Goal: Task Accomplishment & Management: Manage account settings

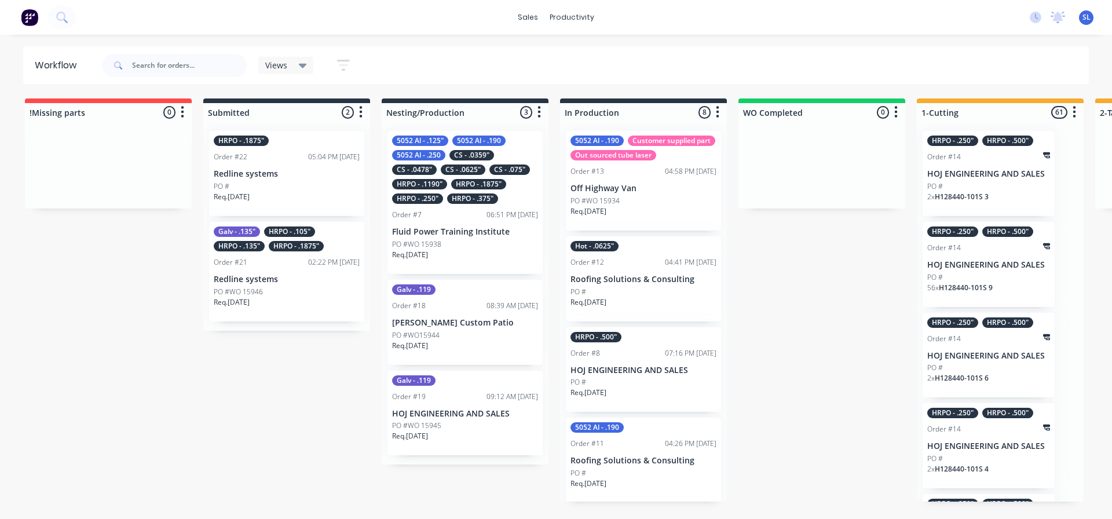
click at [473, 202] on div "HRPO - .375"" at bounding box center [472, 198] width 51 height 10
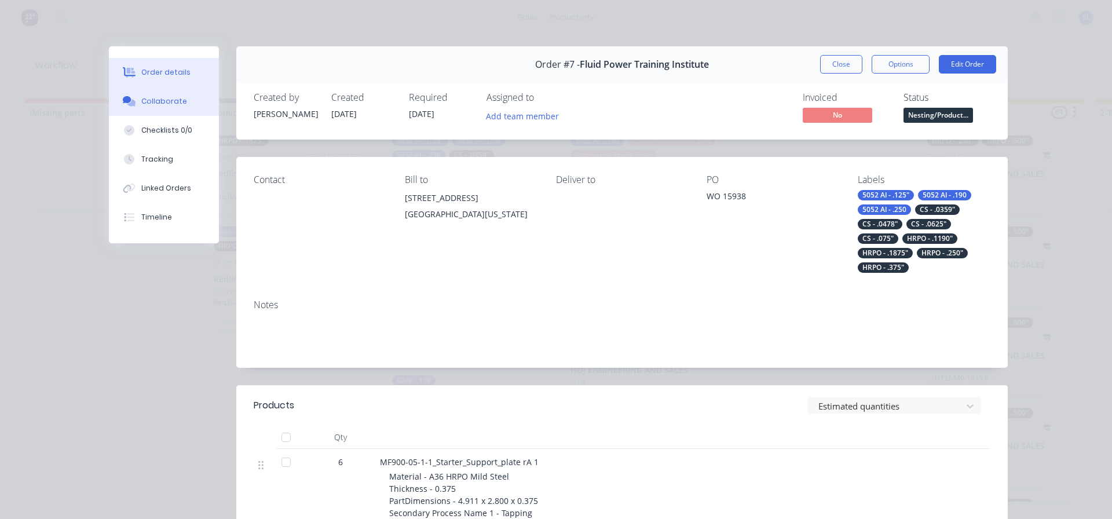
click at [156, 100] on div "Collaborate" at bounding box center [164, 101] width 46 height 10
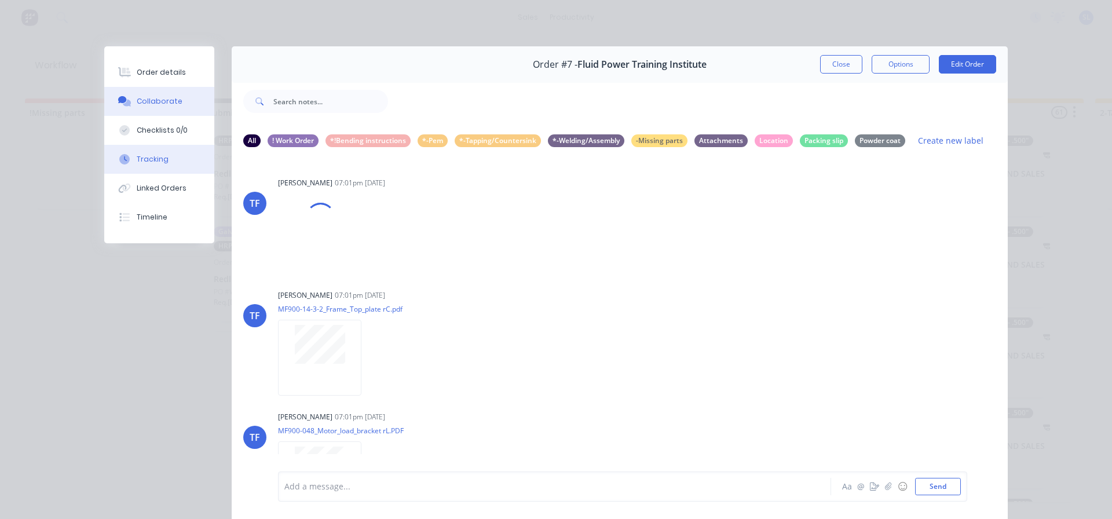
click at [148, 157] on div "Tracking" at bounding box center [153, 159] width 32 height 10
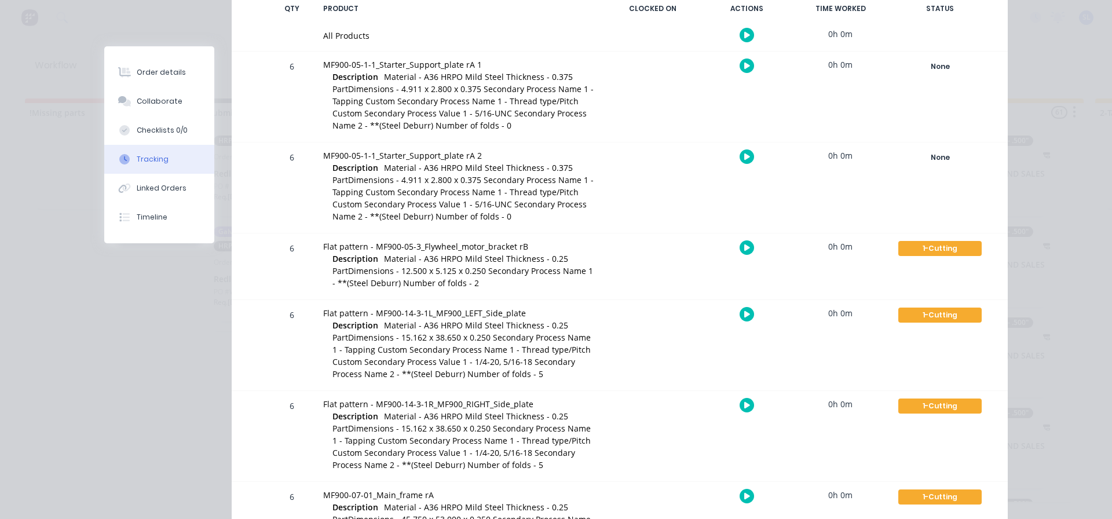
scroll to position [290, 0]
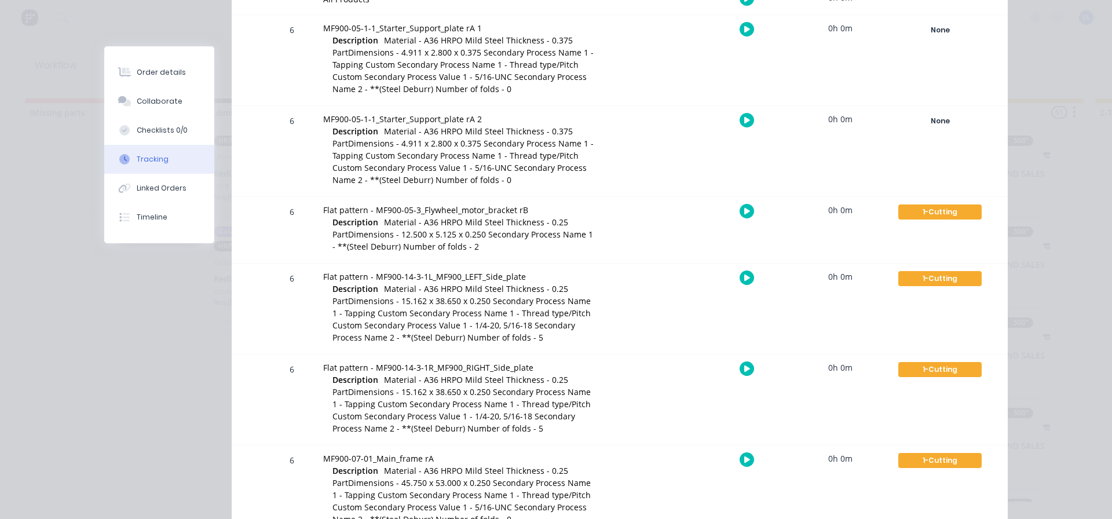
click at [385, 299] on span "Material - A36 HRPO Mild Steel Thickness - 0.25 PartDimensions - 15.162 x 38.65…" at bounding box center [462, 313] width 258 height 60
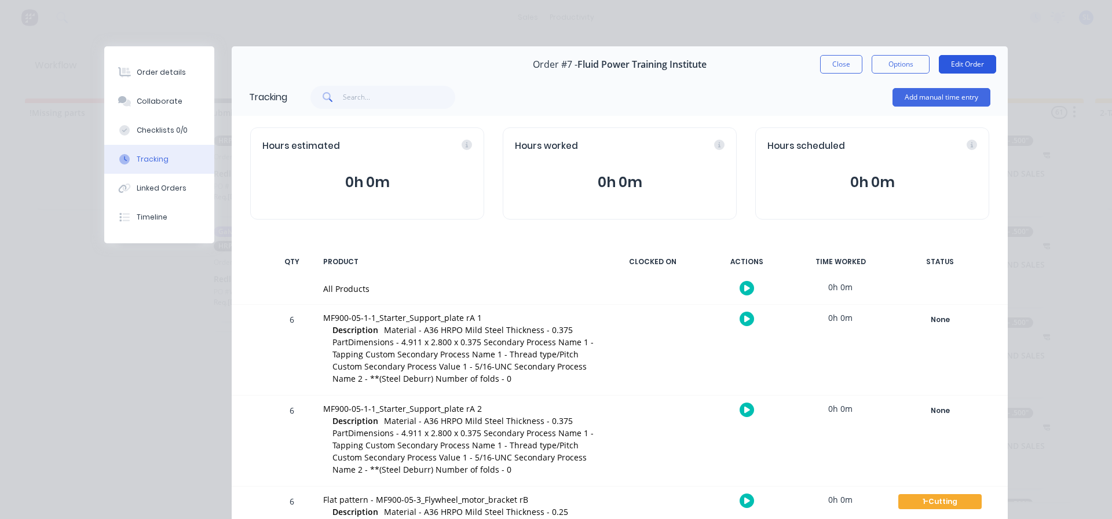
click at [973, 61] on button "Edit Order" at bounding box center [967, 64] width 57 height 19
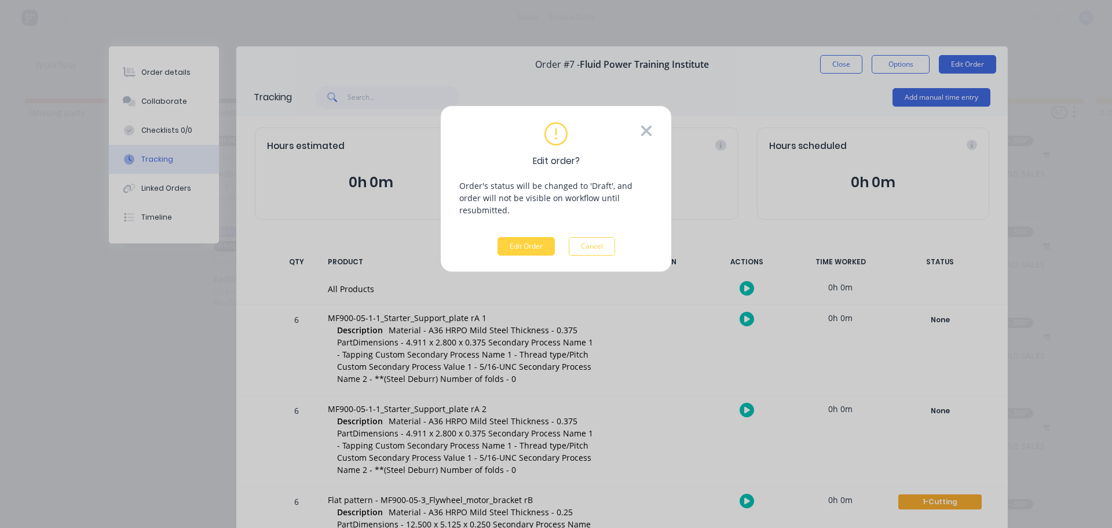
click at [647, 132] on icon at bounding box center [646, 131] width 10 height 10
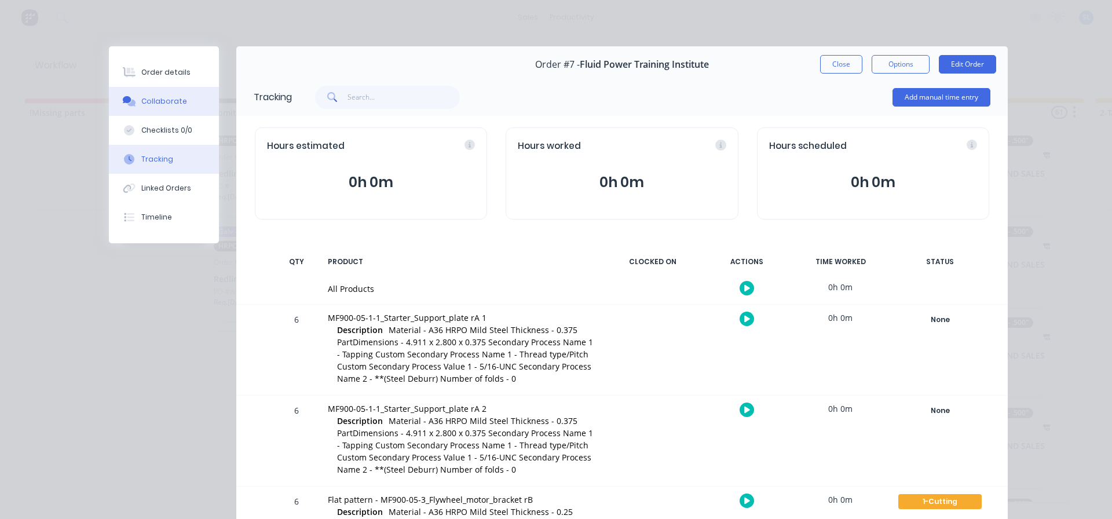
click at [146, 100] on div "Collaborate" at bounding box center [164, 101] width 46 height 10
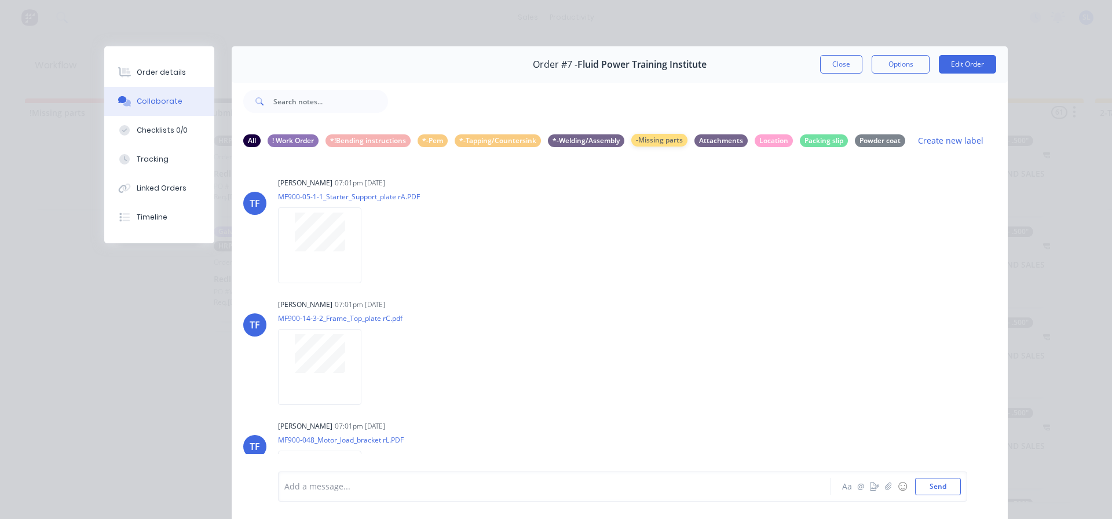
click at [656, 141] on div "-Missing parts" at bounding box center [659, 140] width 56 height 13
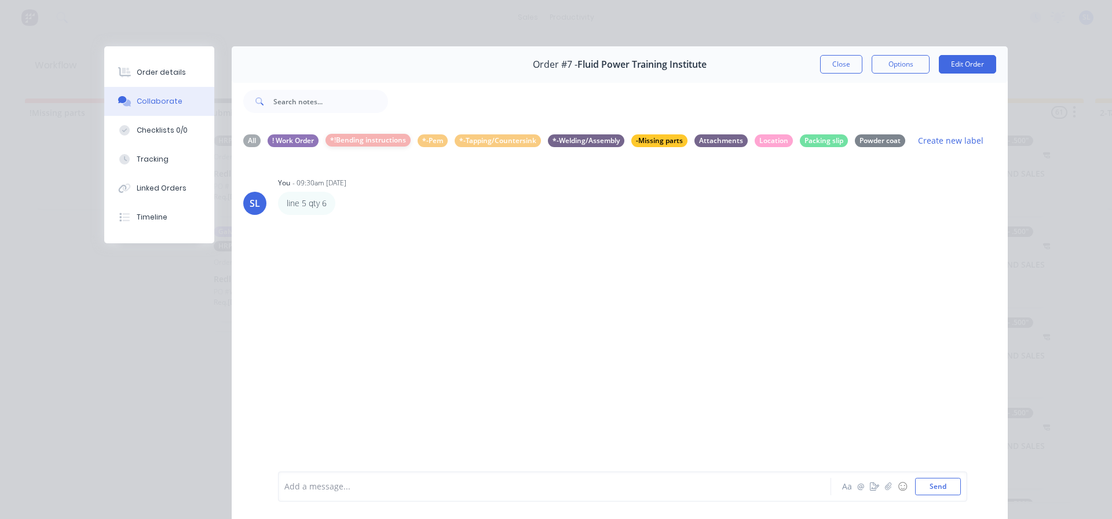
click at [359, 140] on div "*!Bending instructions" at bounding box center [368, 140] width 85 height 13
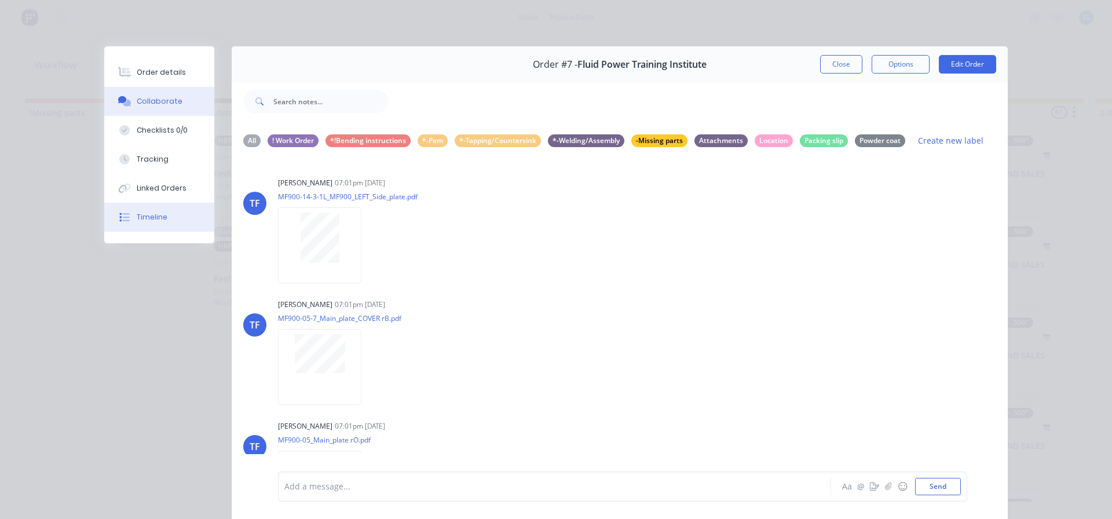
click at [142, 218] on div "Timeline" at bounding box center [152, 217] width 31 height 10
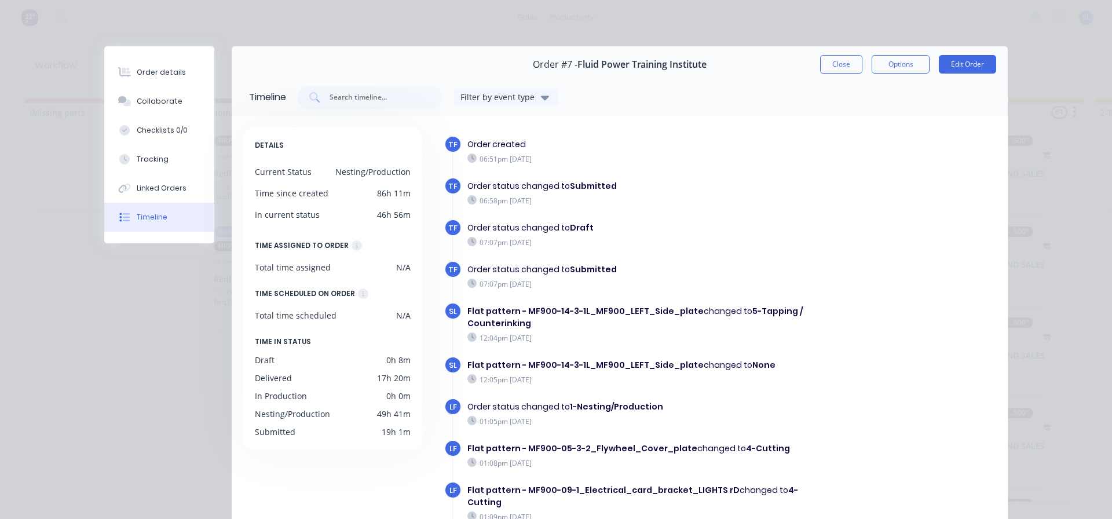
click at [142, 218] on div "Timeline" at bounding box center [152, 217] width 31 height 10
click at [152, 163] on div "Tracking" at bounding box center [153, 159] width 32 height 10
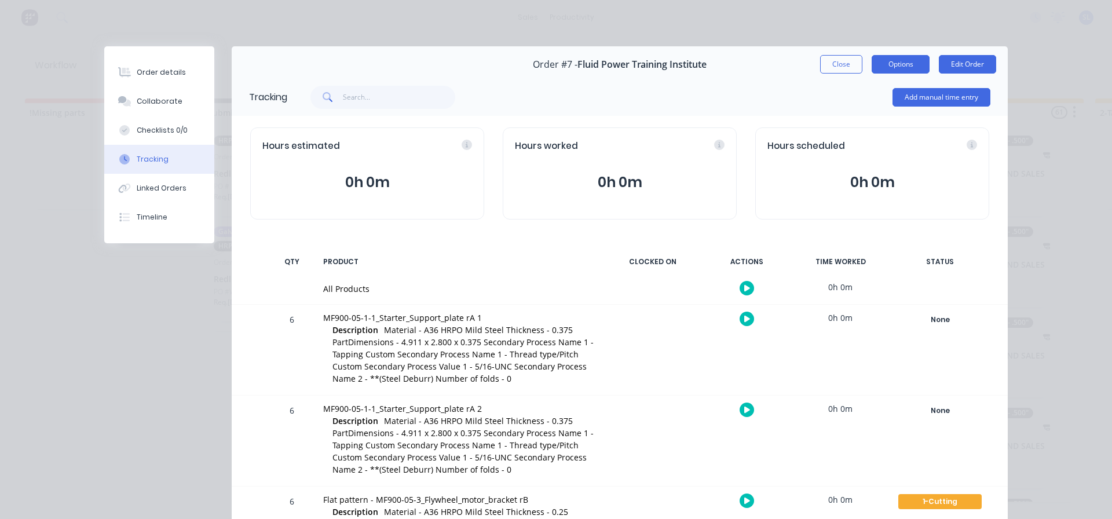
click at [896, 61] on button "Options" at bounding box center [901, 64] width 58 height 19
click at [852, 63] on button "Close" at bounding box center [841, 64] width 42 height 19
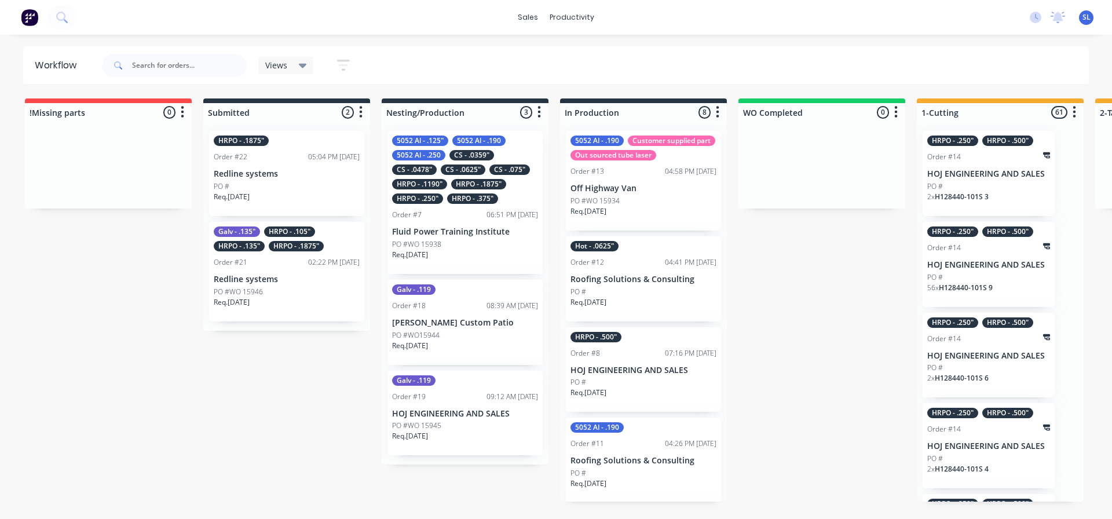
click at [446, 191] on div "5052 Al - .125" 5052 Al - .190 5052 Al - .250 CS - .0359" CS - .0478" CS - .062…" at bounding box center [465, 170] width 146 height 68
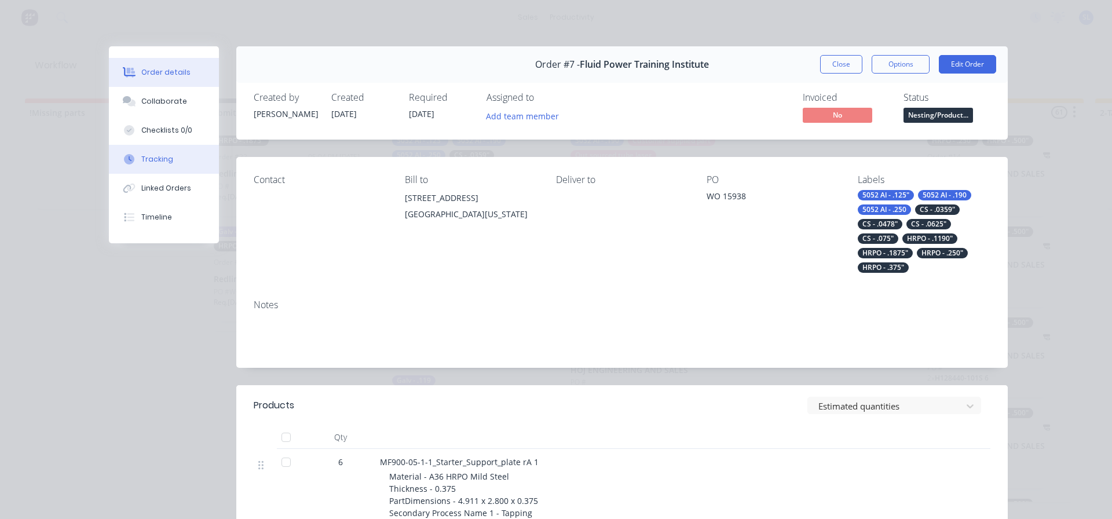
click at [152, 159] on div "Tracking" at bounding box center [157, 159] width 32 height 10
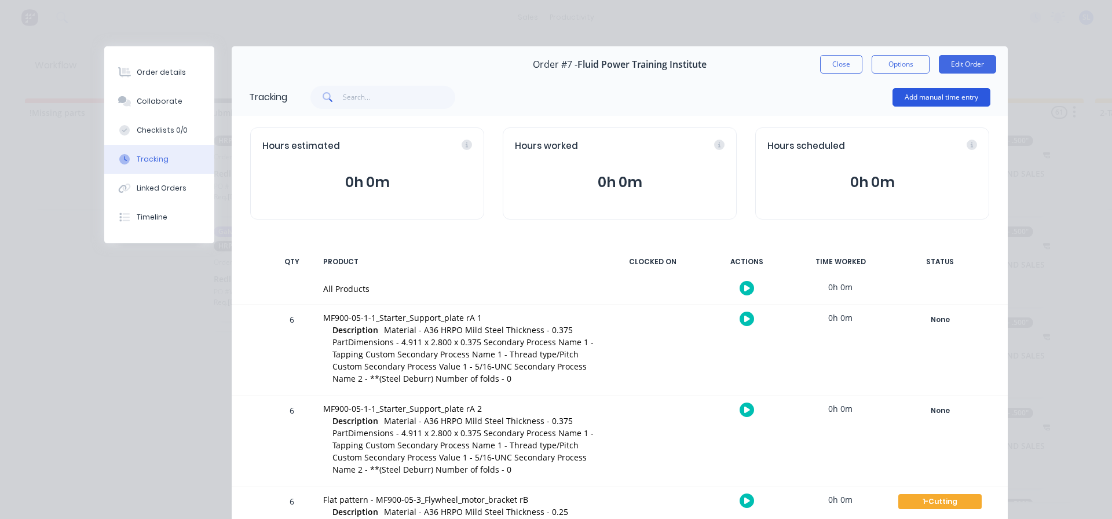
click at [918, 98] on button "Add manual time entry" at bounding box center [942, 97] width 98 height 19
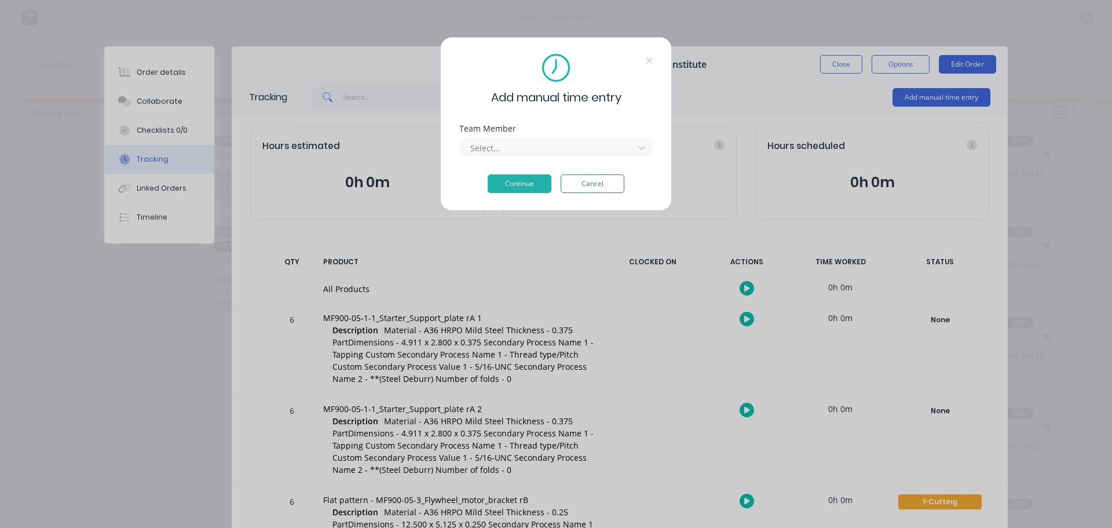
click at [798, 101] on div "Add manual time entry Team Member Select... Continue Cancel" at bounding box center [556, 264] width 1112 height 528
click at [594, 184] on button "Cancel" at bounding box center [593, 183] width 64 height 19
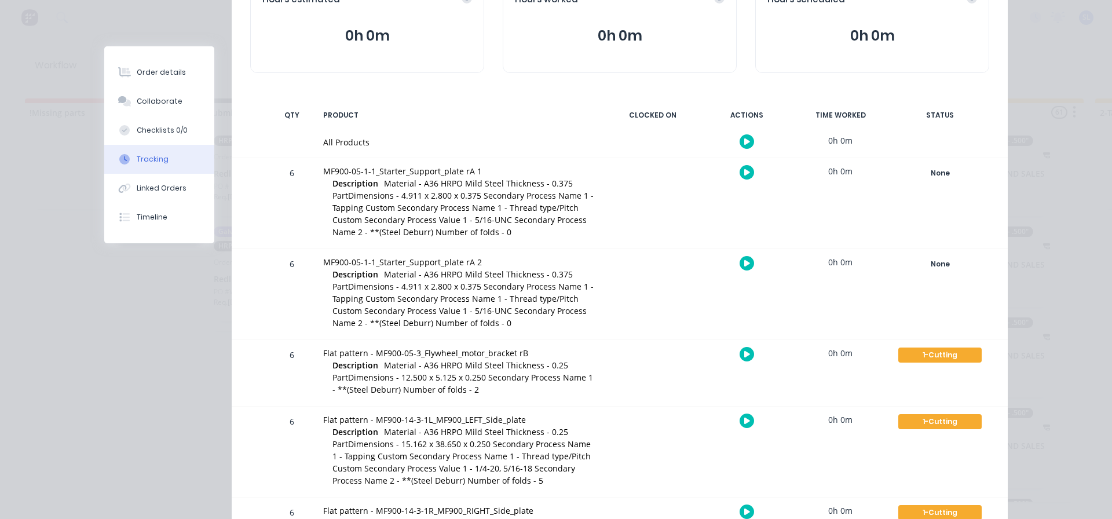
scroll to position [174, 0]
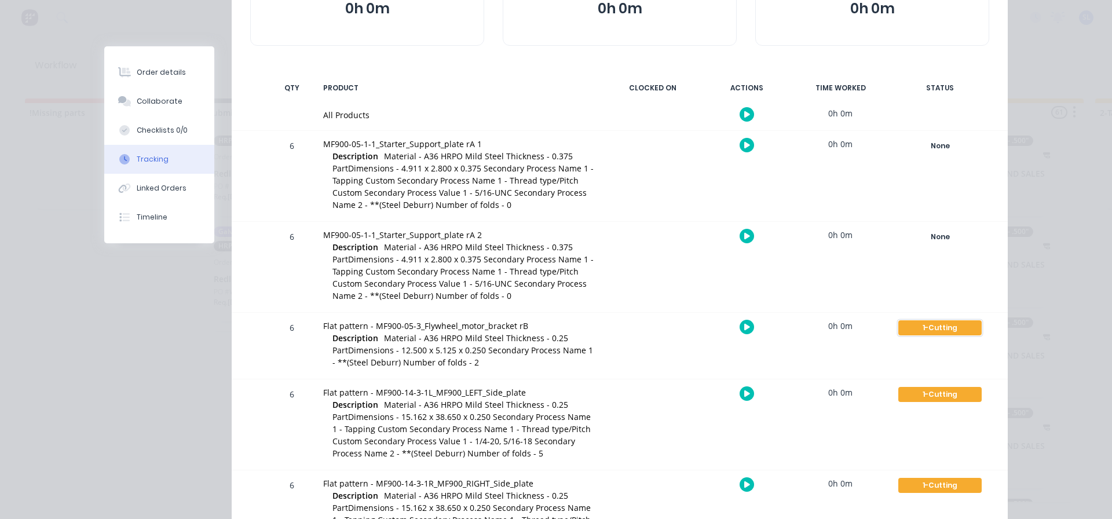
click at [925, 326] on div "1-Cutting" at bounding box center [940, 327] width 83 height 15
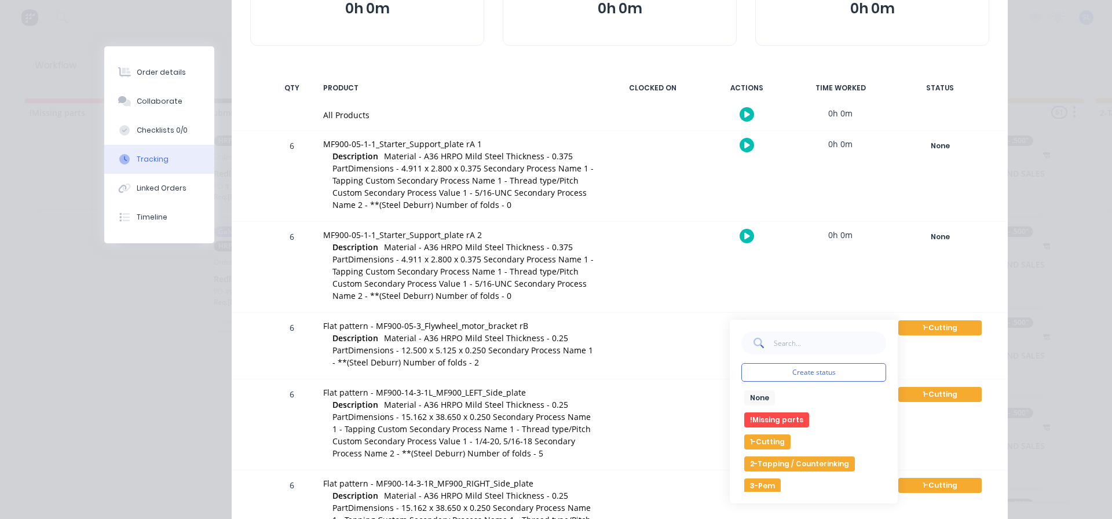
click at [634, 275] on div at bounding box center [652, 267] width 87 height 90
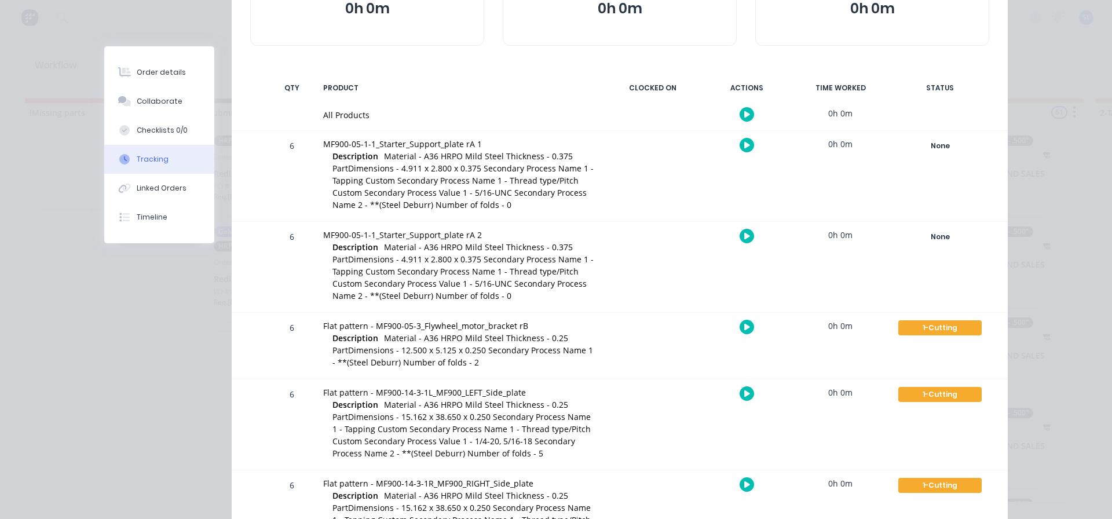
click at [372, 349] on span "Material - A36 HRPO Mild Steel Thickness - 0.25 PartDimensions - 12.500 x 5.125…" at bounding box center [463, 350] width 261 height 35
click at [286, 330] on div "6" at bounding box center [292, 347] width 35 height 64
click at [286, 327] on div "6" at bounding box center [292, 347] width 35 height 64
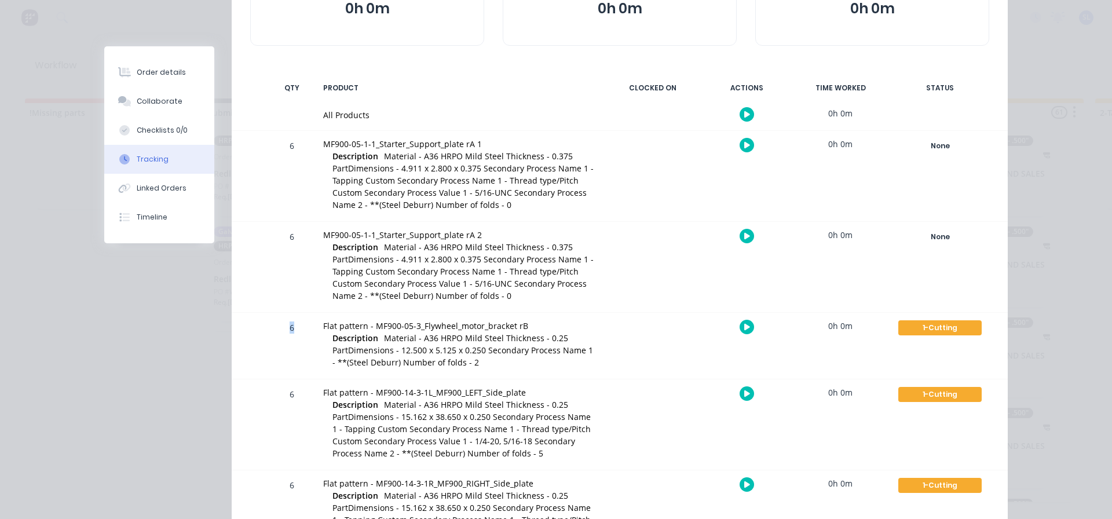
click at [286, 327] on div "6" at bounding box center [292, 347] width 35 height 64
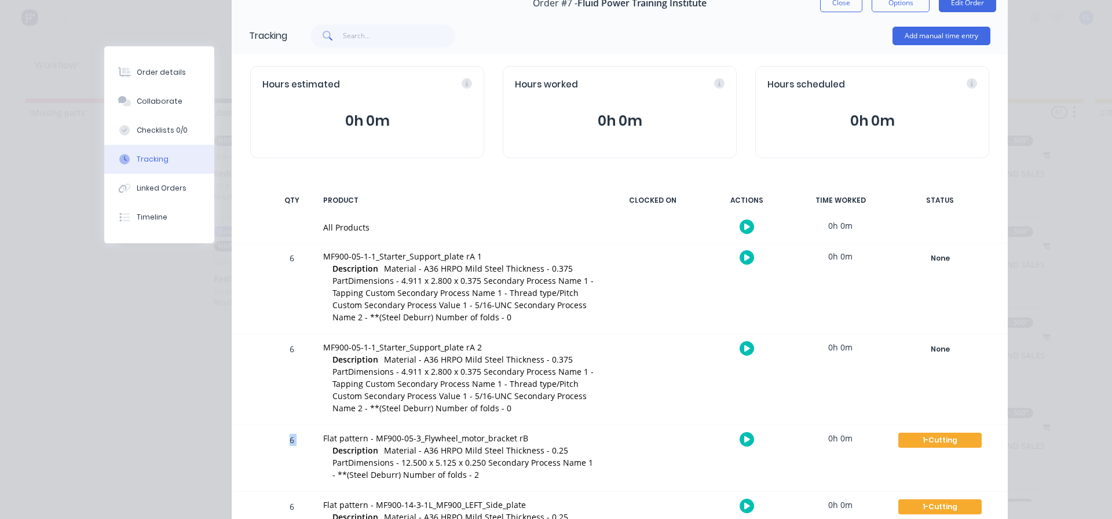
scroll to position [58, 0]
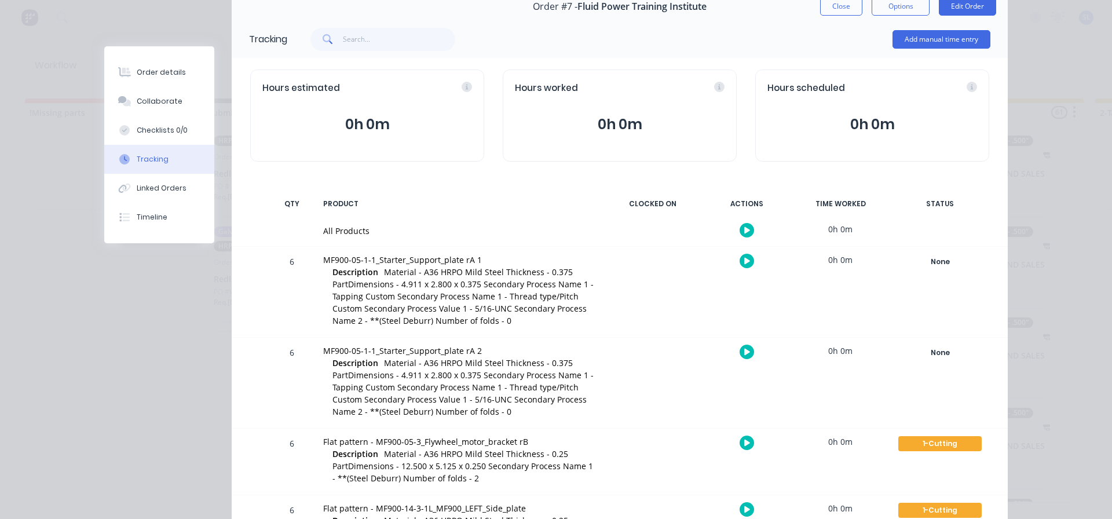
click at [287, 202] on div "QTY" at bounding box center [292, 204] width 35 height 24
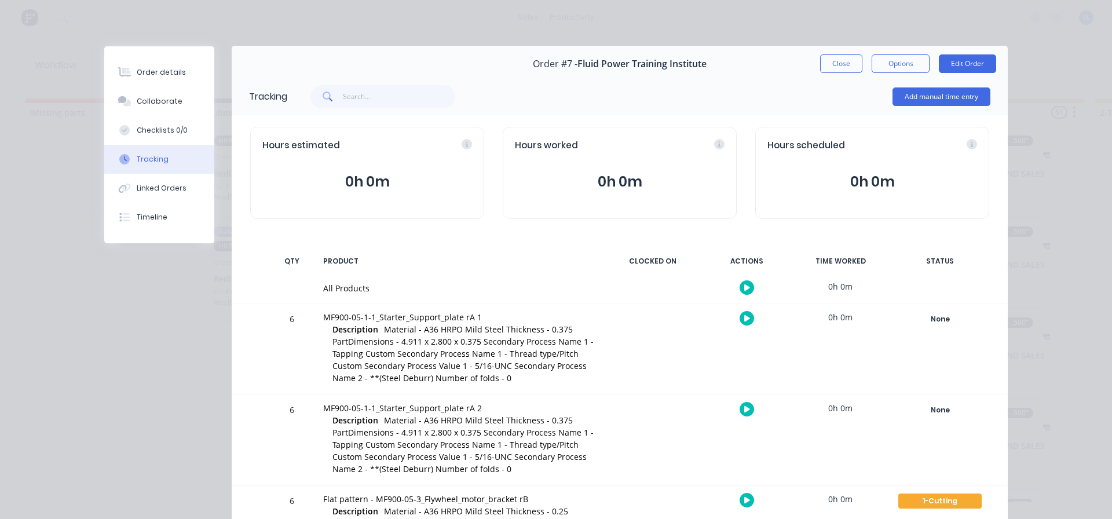
scroll to position [0, 0]
click at [150, 101] on div "Collaborate" at bounding box center [160, 101] width 46 height 10
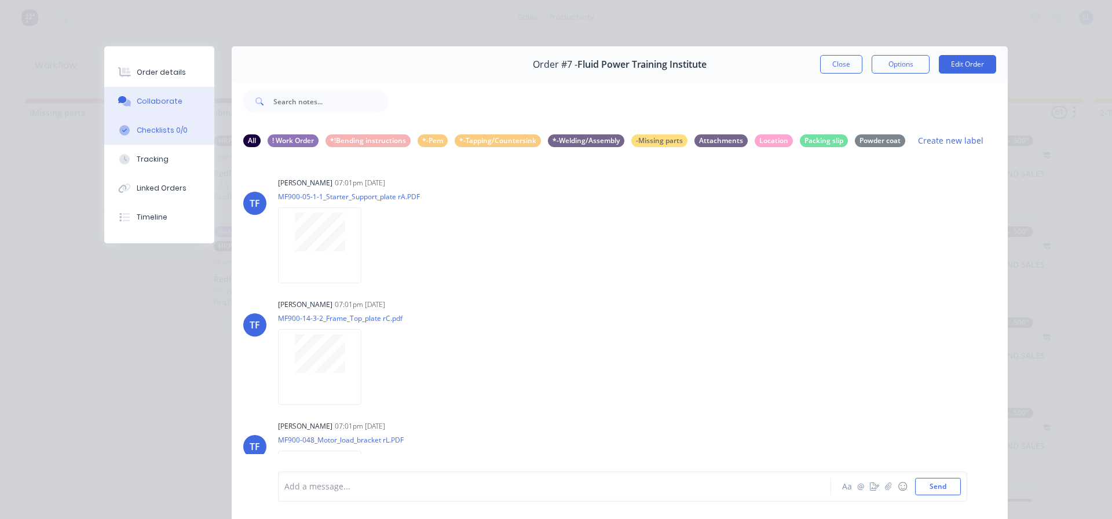
click at [152, 132] on div "Checklists 0/0" at bounding box center [162, 130] width 51 height 10
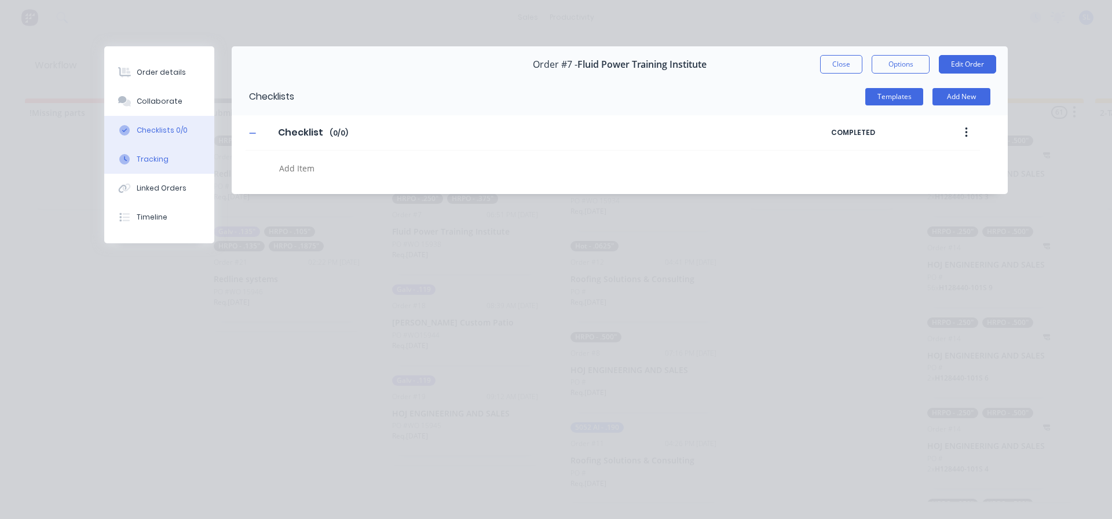
click at [155, 160] on div "Tracking" at bounding box center [153, 159] width 32 height 10
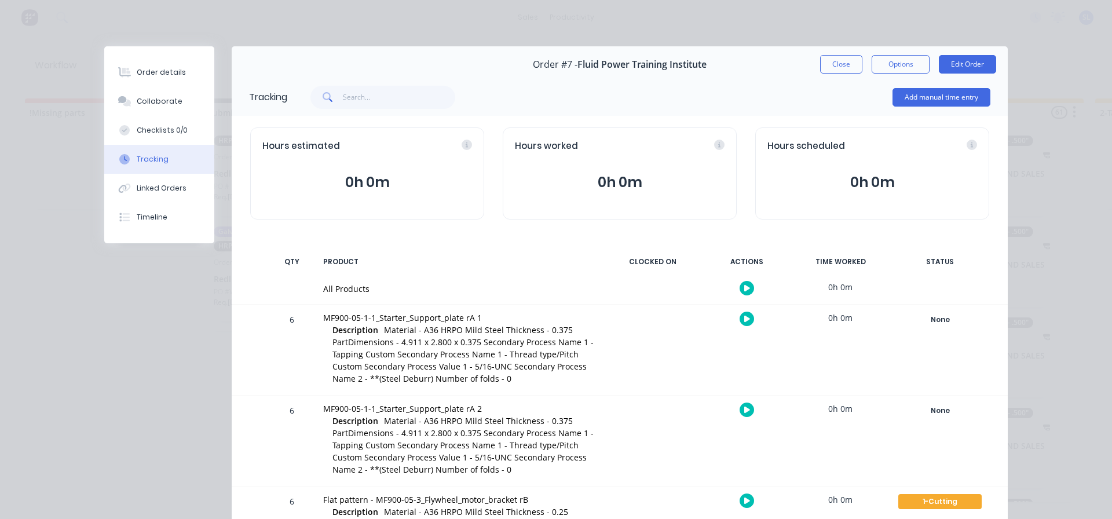
click at [744, 319] on icon "button" at bounding box center [747, 319] width 6 height 6
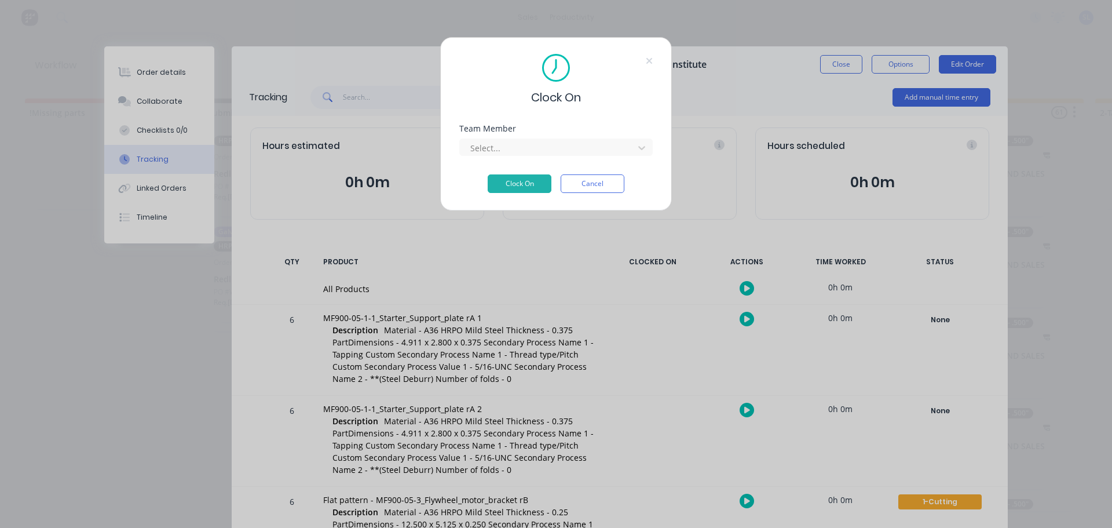
click at [742, 319] on div "Clock On Team Member Select... Clock On Cancel" at bounding box center [556, 264] width 1112 height 528
click at [592, 181] on button "Cancel" at bounding box center [593, 183] width 64 height 19
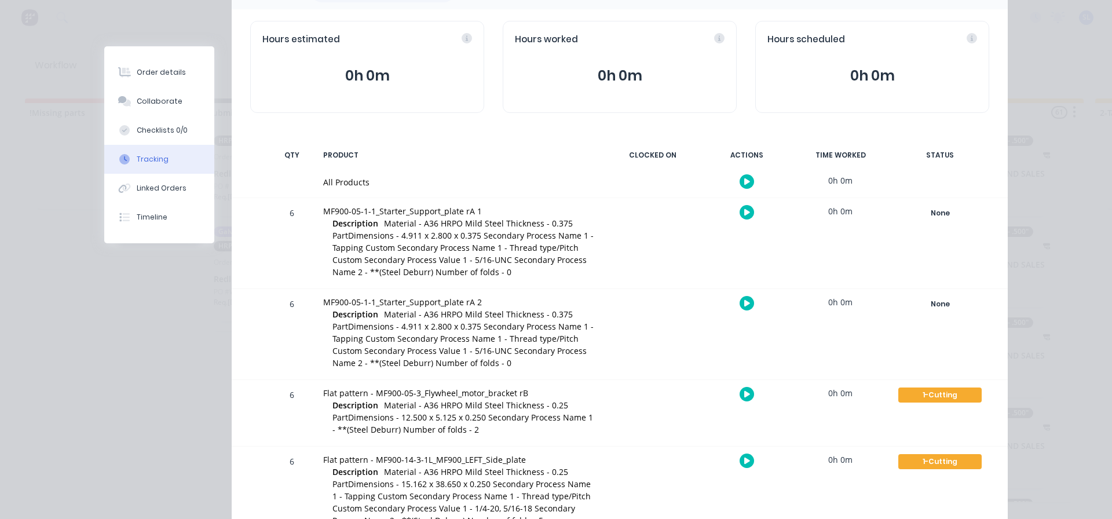
scroll to position [116, 0]
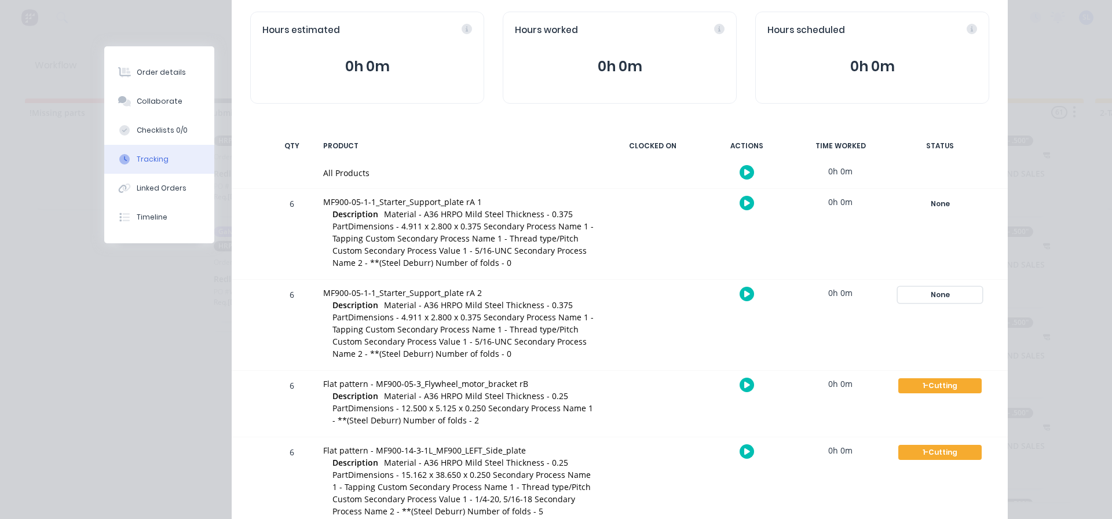
click at [935, 294] on div "None" at bounding box center [940, 294] width 83 height 15
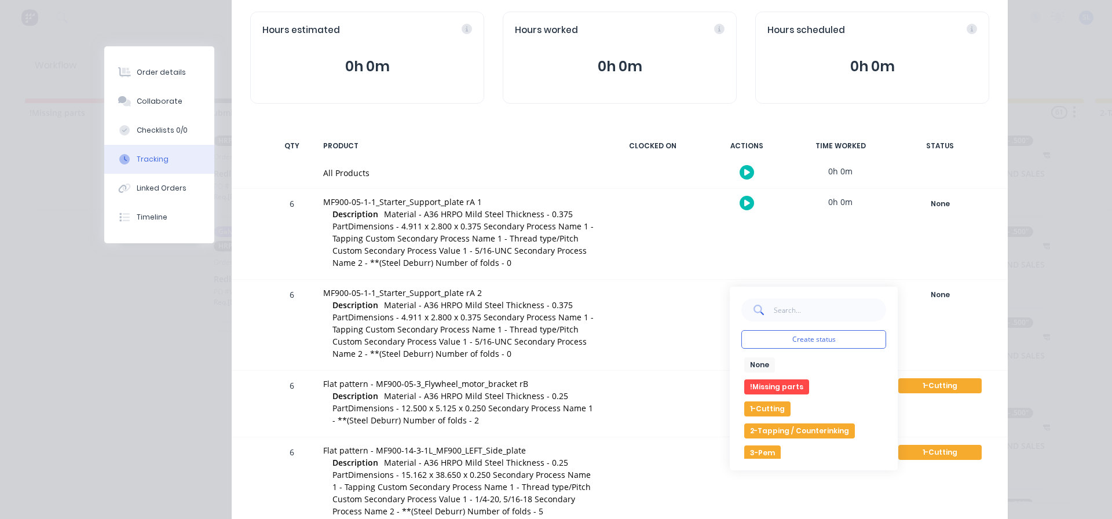
click at [602, 353] on div "6 MF900-05-1-1_Starter_Support_plate rA 2 Description Material - A36 HRPO Mild …" at bounding box center [620, 325] width 776 height 90
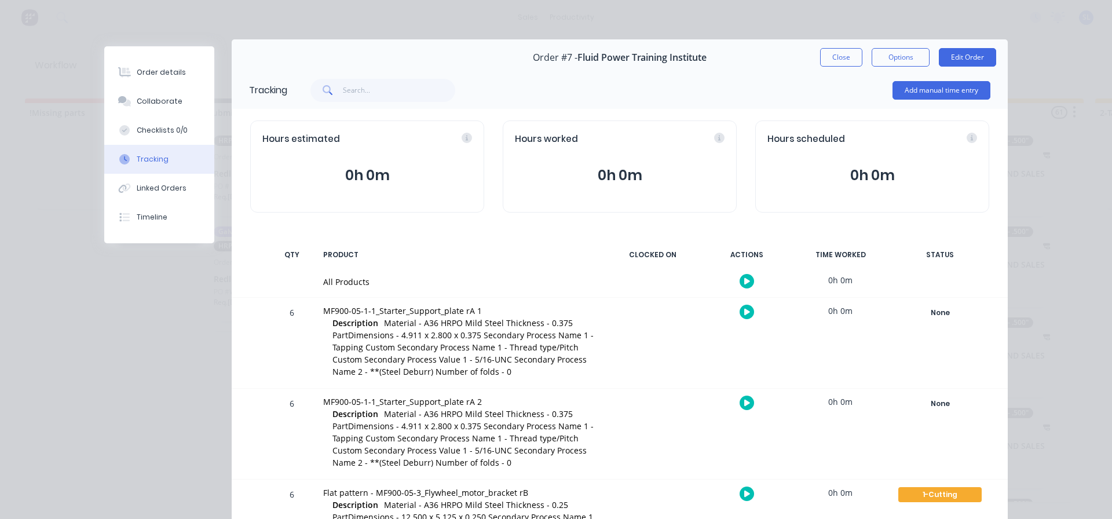
scroll to position [0, 0]
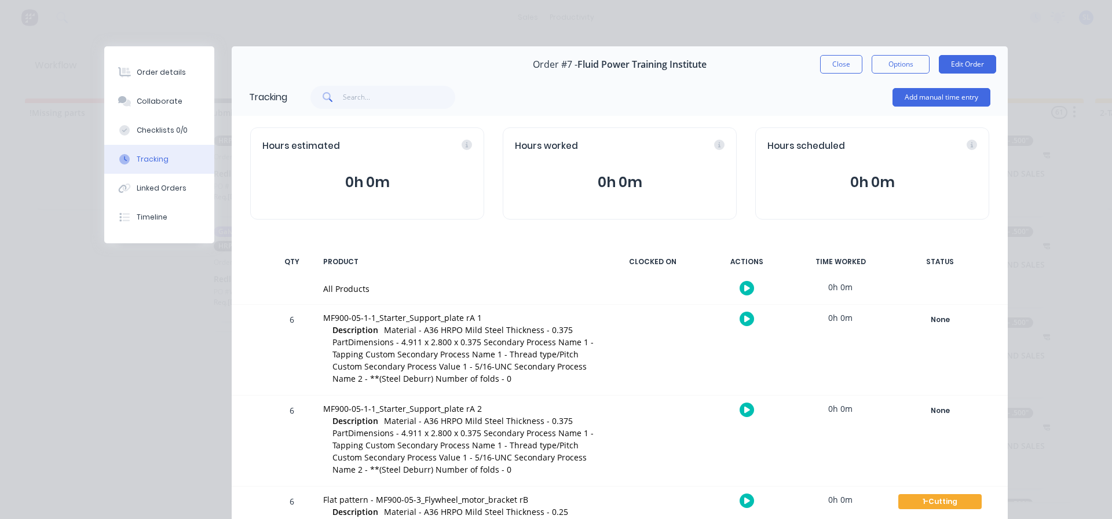
drag, startPoint x: 498, startPoint y: 304, endPoint x: 561, endPoint y: 324, distance: 66.0
click at [499, 304] on div "All Products" at bounding box center [459, 289] width 286 height 30
drag, startPoint x: 580, startPoint y: 342, endPoint x: 585, endPoint y: 348, distance: 6.6
click at [584, 346] on div "Description Material - A36 HRPO Mild Steel Thickness - 0.375 PartDimensions - 4…" at bounding box center [464, 355] width 263 height 63
click at [595, 345] on div "MF900-05-1-1_Starter_Support_plate rA 1 Description Material - A36 HRPO Mild St…" at bounding box center [459, 350] width 286 height 90
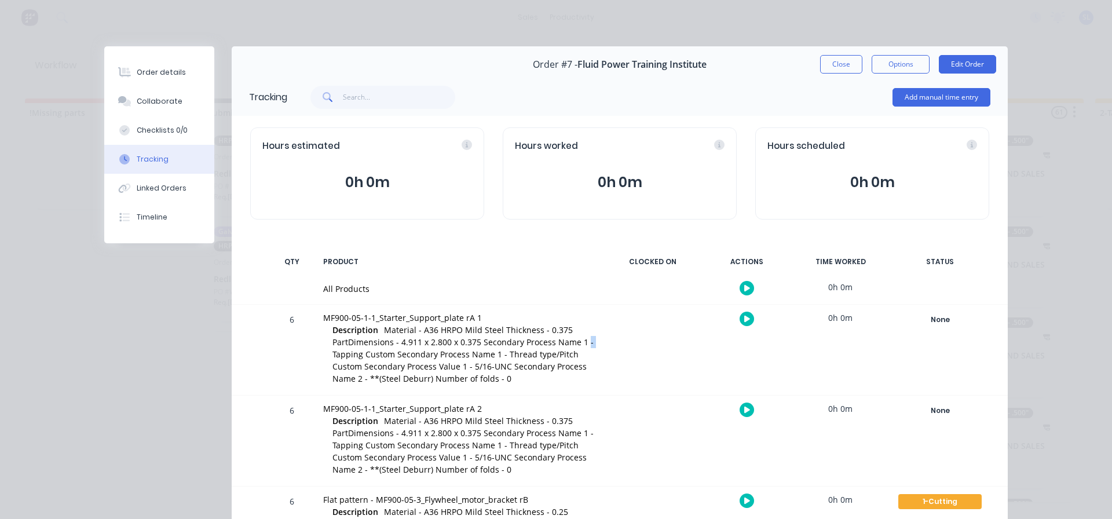
drag, startPoint x: 595, startPoint y: 345, endPoint x: 597, endPoint y: 357, distance: 11.7
click at [595, 346] on div "MF900-05-1-1_Starter_Support_plate rA 1 Description Material - A36 HRPO Mild St…" at bounding box center [459, 350] width 286 height 90
click at [597, 357] on div "MF900-05-1-1_Starter_Support_plate rA 1 Description Material - A36 HRPO Mild St…" at bounding box center [459, 350] width 286 height 90
click at [158, 71] on div "Order details" at bounding box center [161, 72] width 49 height 10
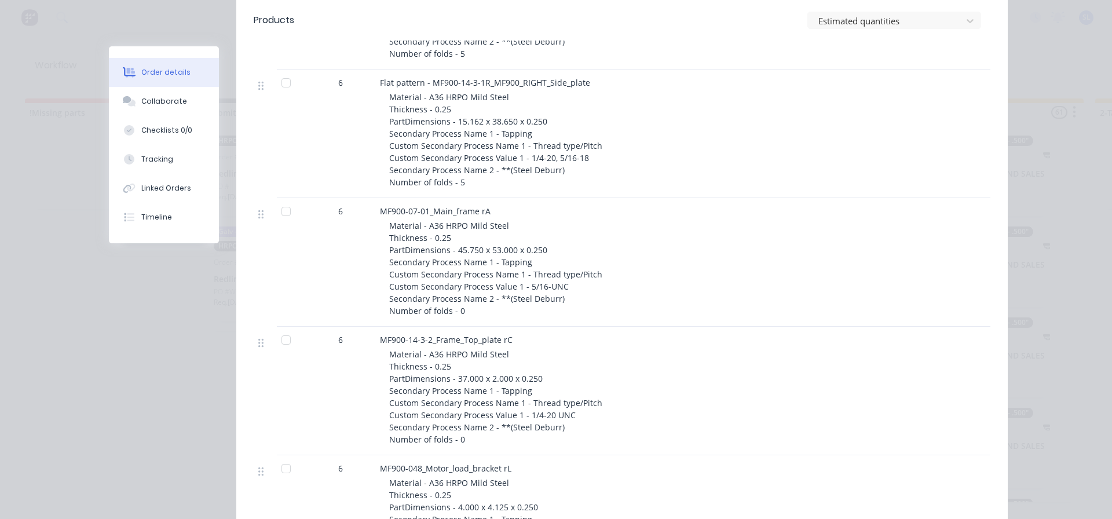
scroll to position [839, 0]
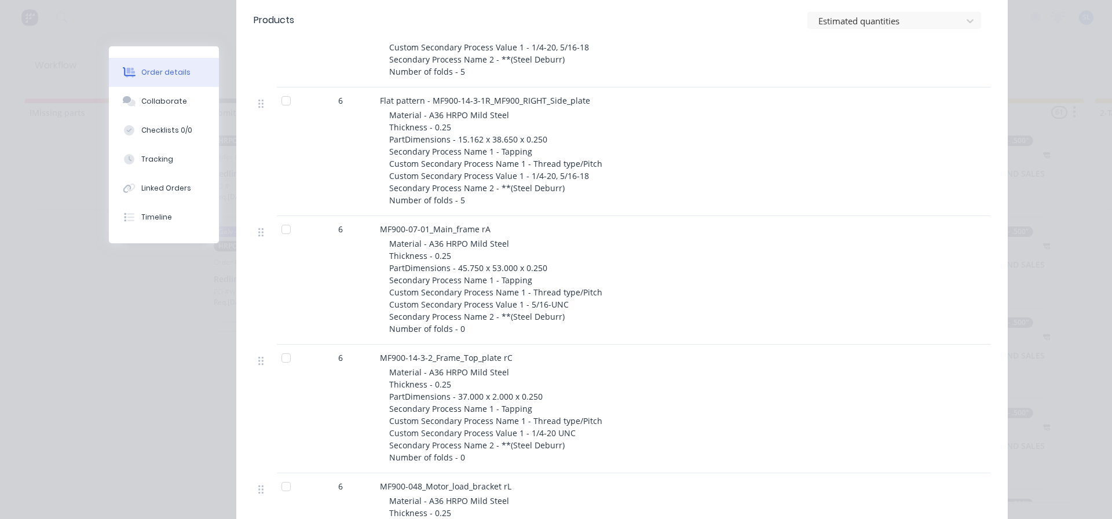
click at [282, 229] on div at bounding box center [286, 229] width 23 height 23
click at [279, 229] on div at bounding box center [286, 229] width 23 height 23
click at [259, 237] on icon at bounding box center [260, 232] width 5 height 10
click at [258, 235] on icon at bounding box center [260, 232] width 5 height 9
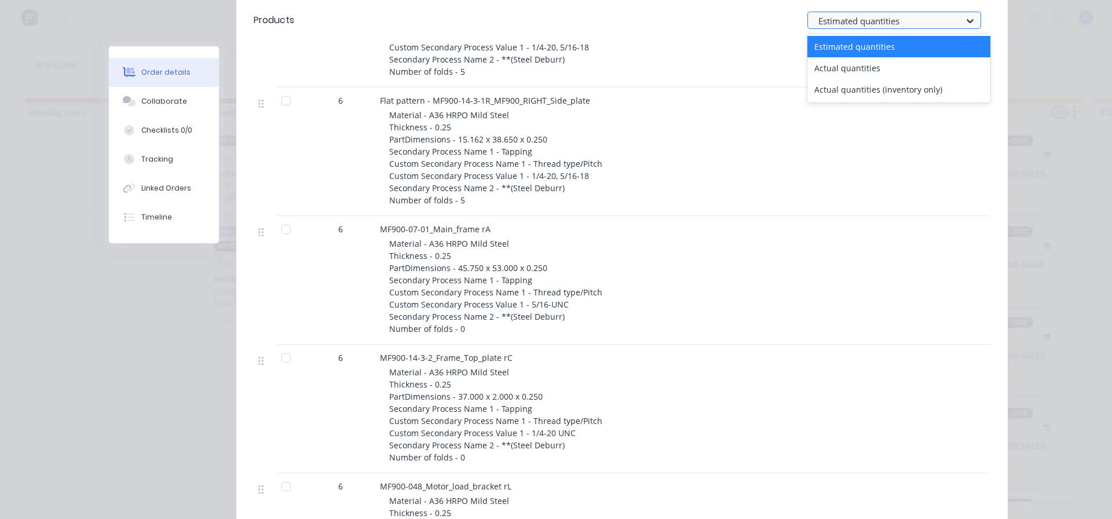
click at [970, 20] on icon at bounding box center [971, 21] width 12 height 12
click at [838, 68] on div "Actual quantities" at bounding box center [899, 67] width 183 height 21
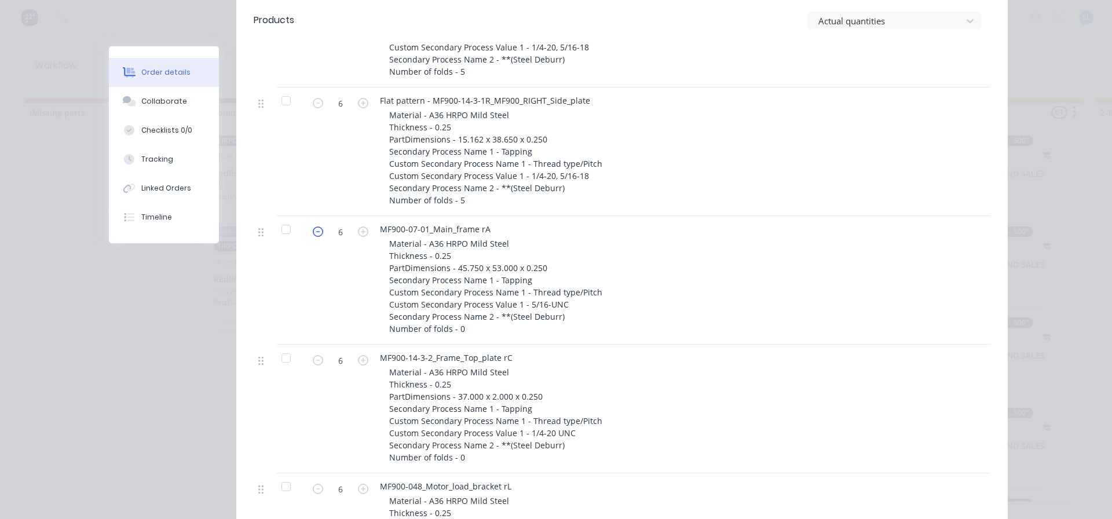
click at [313, 233] on icon "button" at bounding box center [318, 232] width 10 height 10
type input "5"
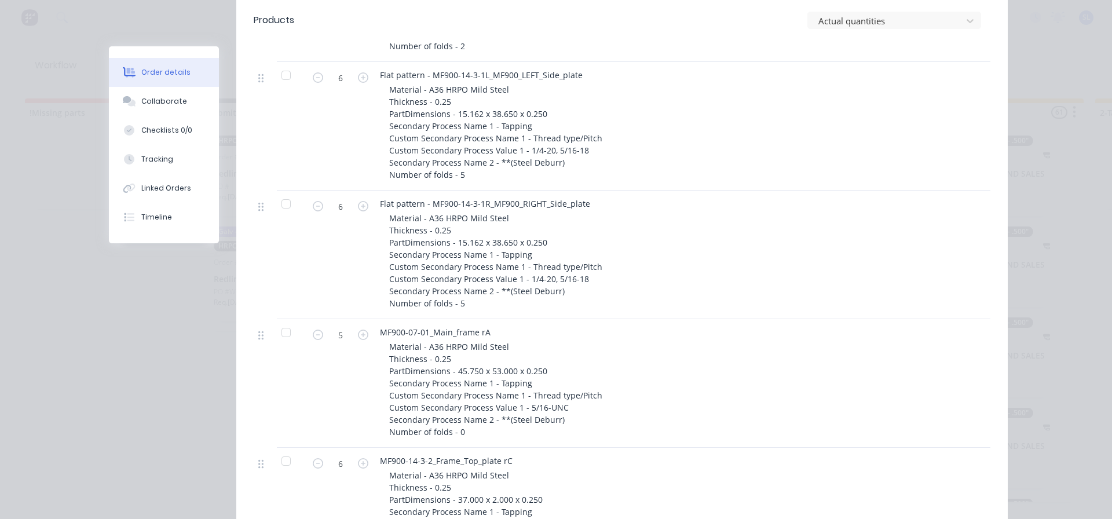
scroll to position [724, 0]
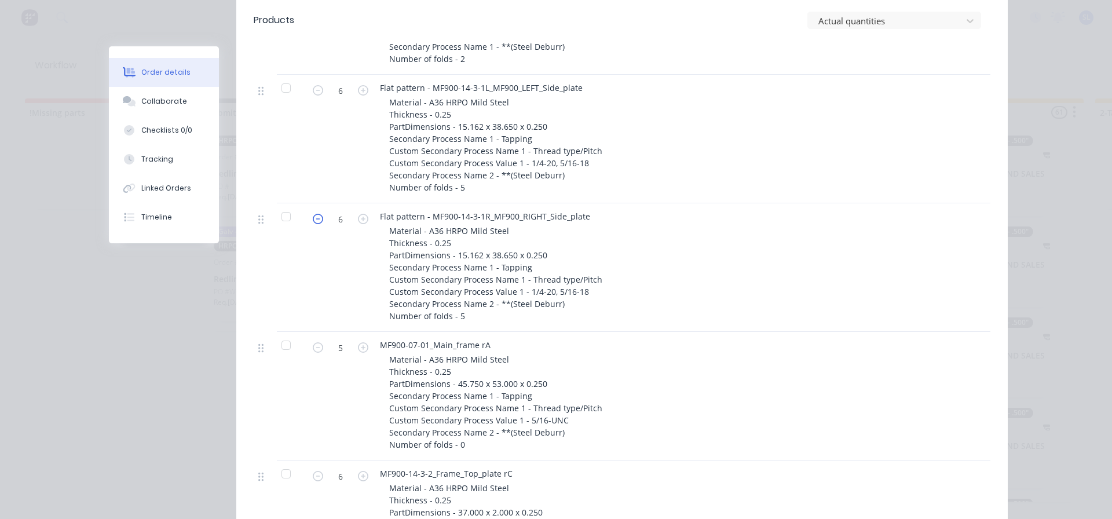
click at [317, 222] on icon "button" at bounding box center [318, 219] width 10 height 10
type input "3"
click at [313, 89] on icon "button" at bounding box center [318, 90] width 10 height 10
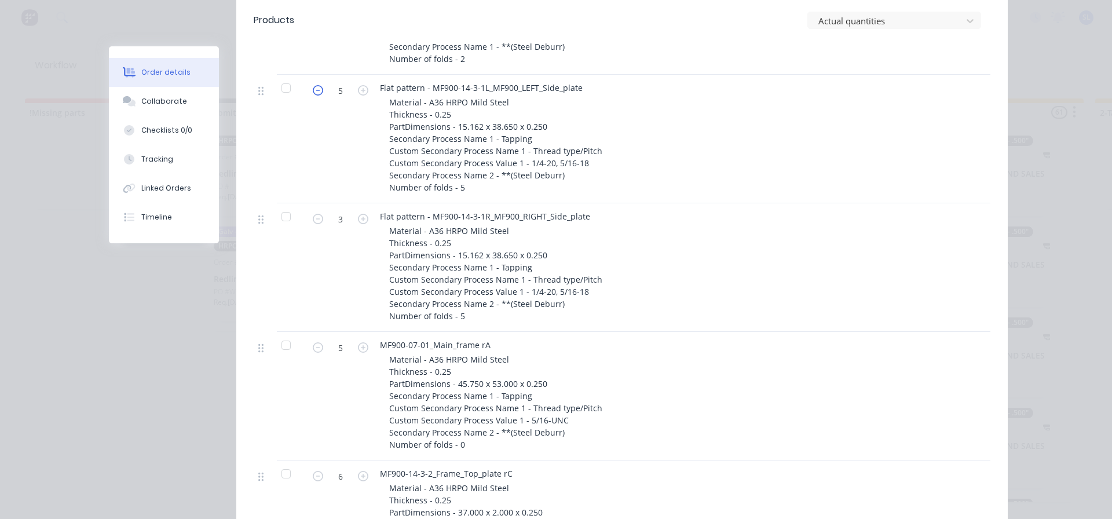
click at [313, 89] on icon "button" at bounding box center [318, 90] width 10 height 10
type input "2"
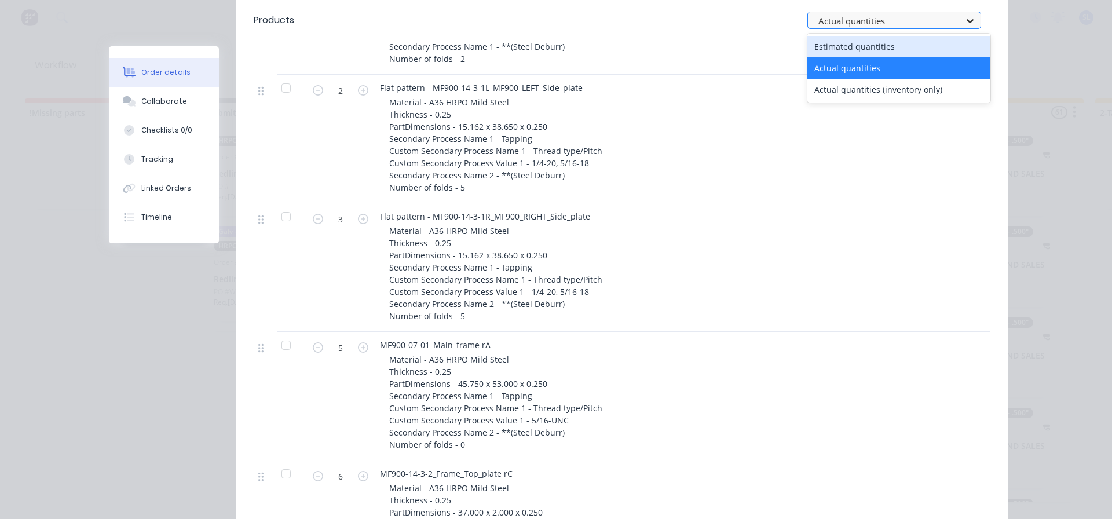
click at [966, 19] on icon at bounding box center [971, 21] width 12 height 12
click at [871, 45] on div "Estimated quantities" at bounding box center [899, 46] width 183 height 21
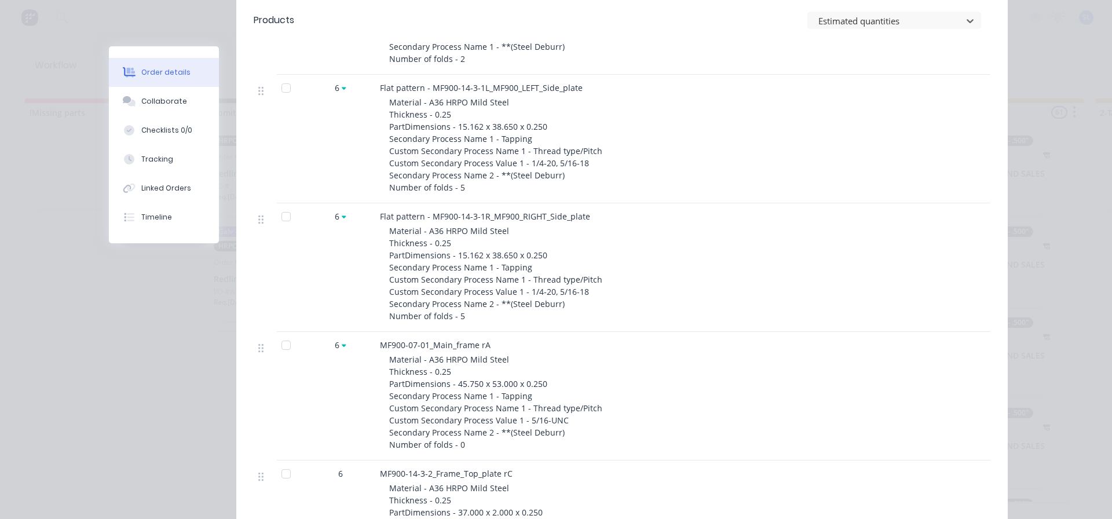
click at [342, 88] on icon at bounding box center [344, 88] width 5 height 7
click at [335, 108] on div "6" at bounding box center [341, 139] width 70 height 129
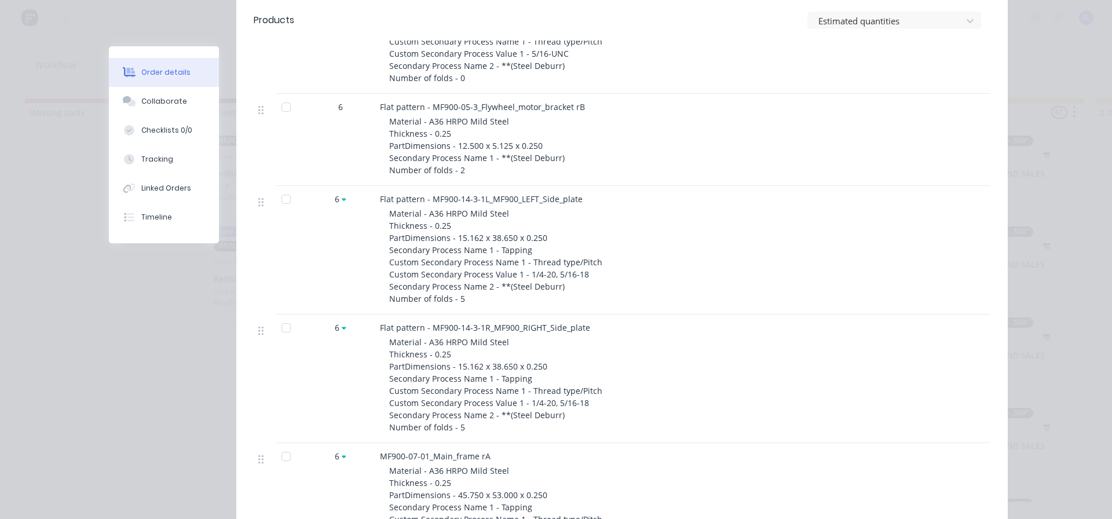
scroll to position [608, 0]
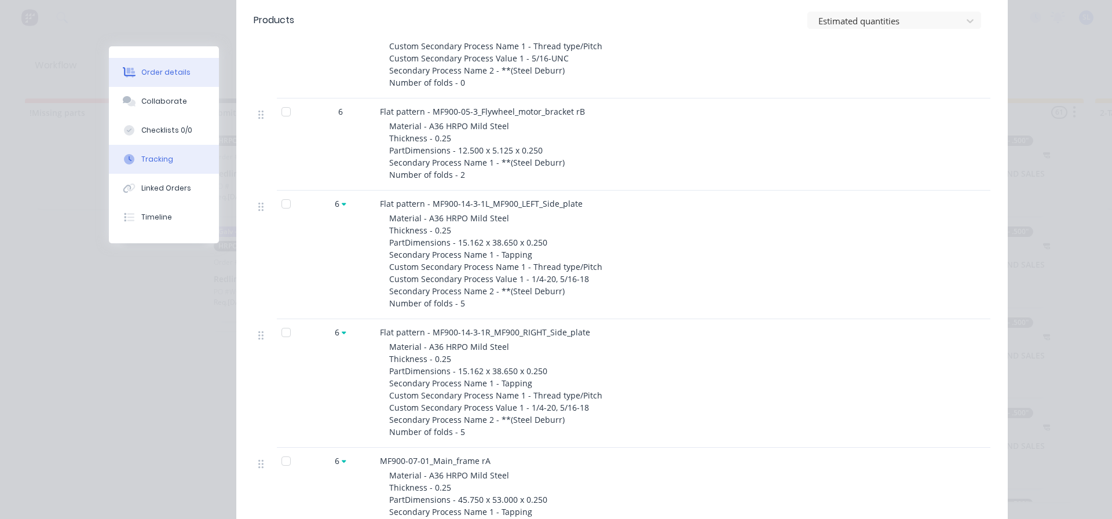
click at [141, 156] on div "Tracking" at bounding box center [157, 159] width 32 height 10
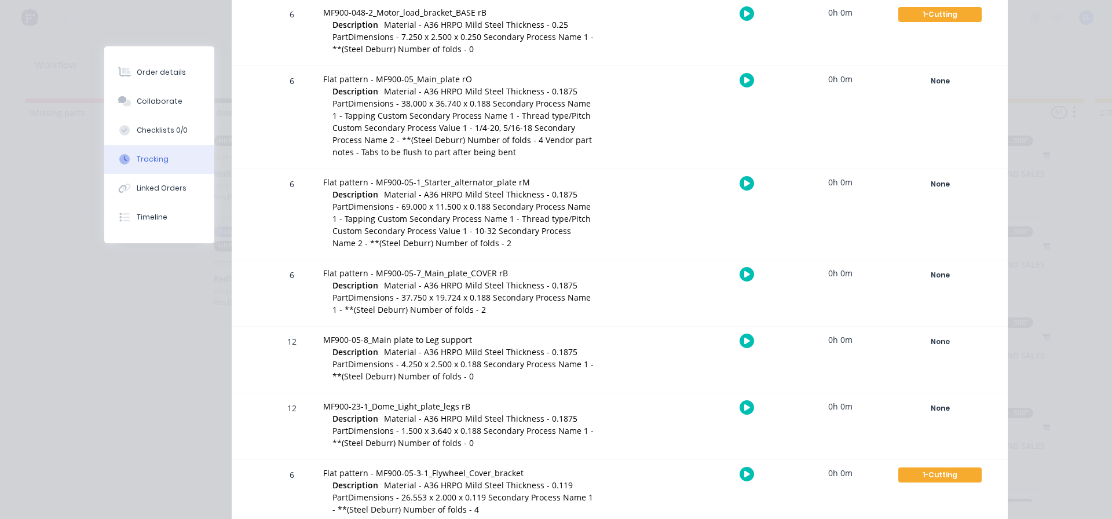
scroll to position [603, 0]
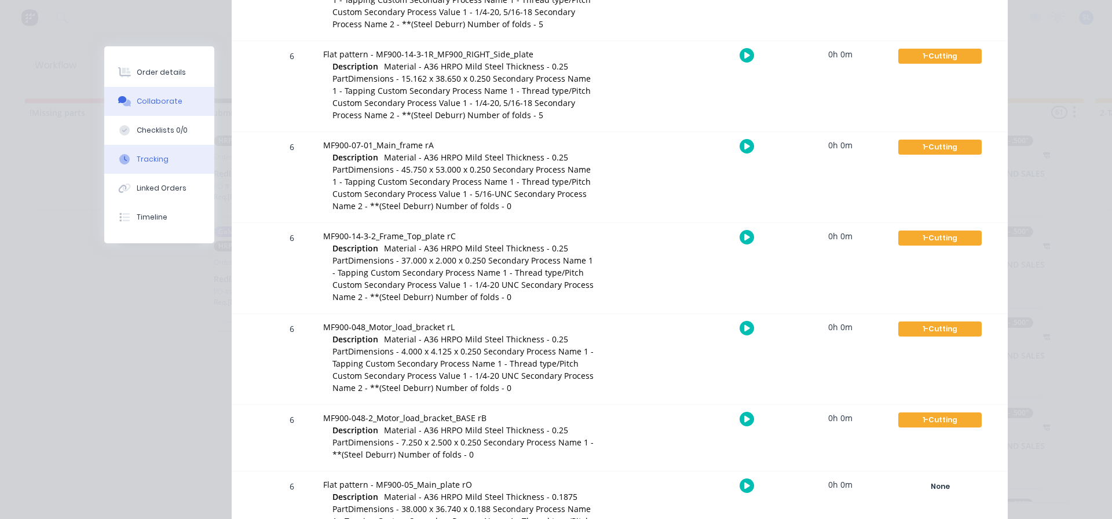
click at [137, 97] on div "Collaborate" at bounding box center [160, 101] width 46 height 10
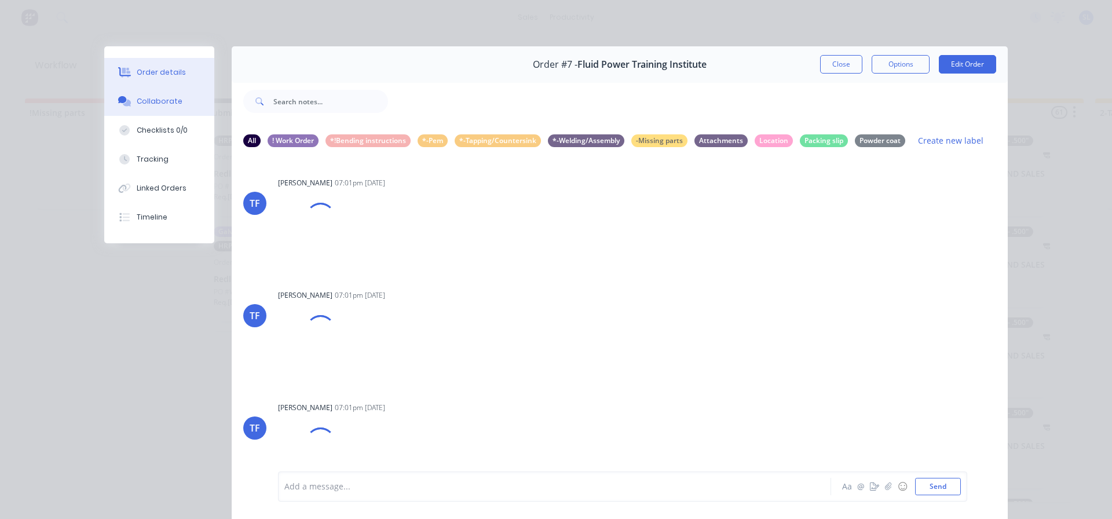
click at [157, 72] on div "Order details" at bounding box center [161, 72] width 49 height 10
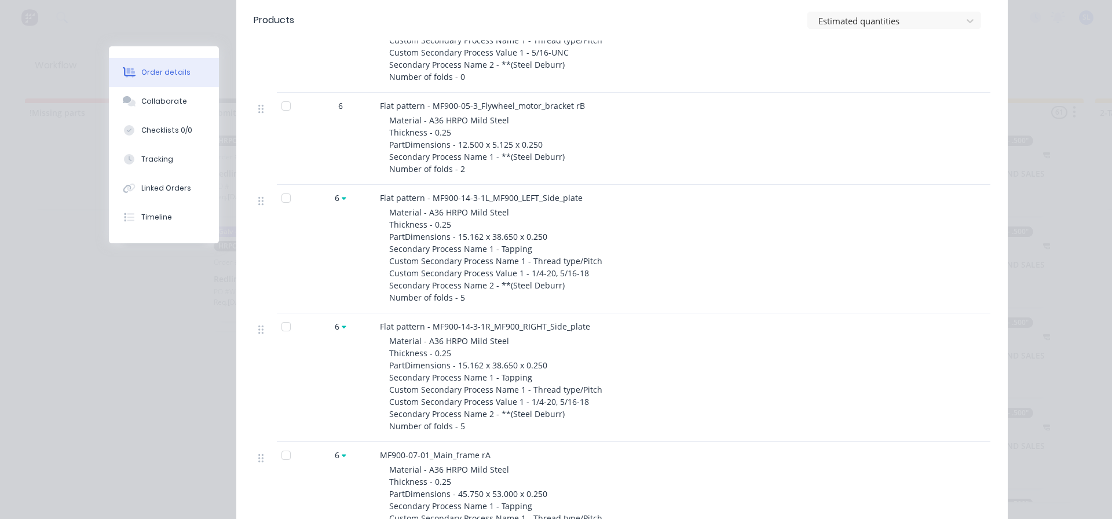
scroll to position [637, 0]
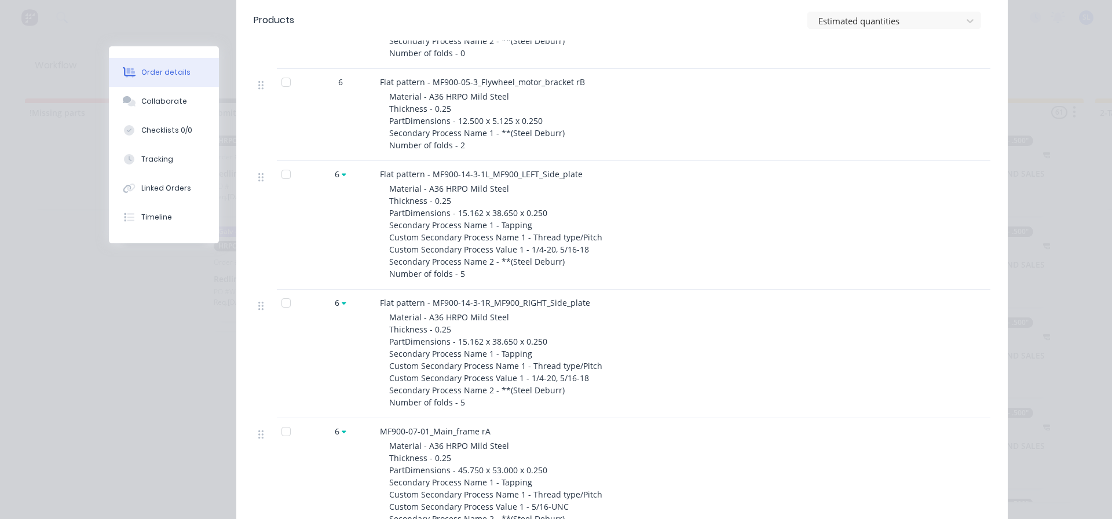
click at [593, 209] on div "Material - A36 HRPO Mild Steel Thickness - 0.25 PartDimensions - 15.162 x 38.65…" at bounding box center [611, 230] width 445 height 97
click at [258, 180] on icon at bounding box center [260, 177] width 5 height 10
click at [258, 177] on icon at bounding box center [260, 177] width 5 height 9
click at [141, 161] on div "Tracking" at bounding box center [157, 159] width 32 height 10
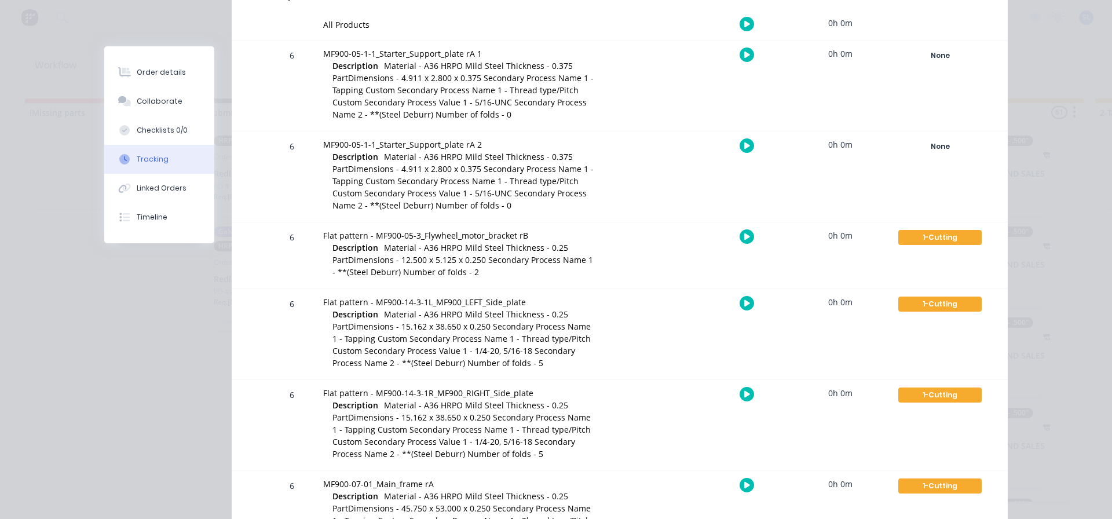
scroll to position [406, 0]
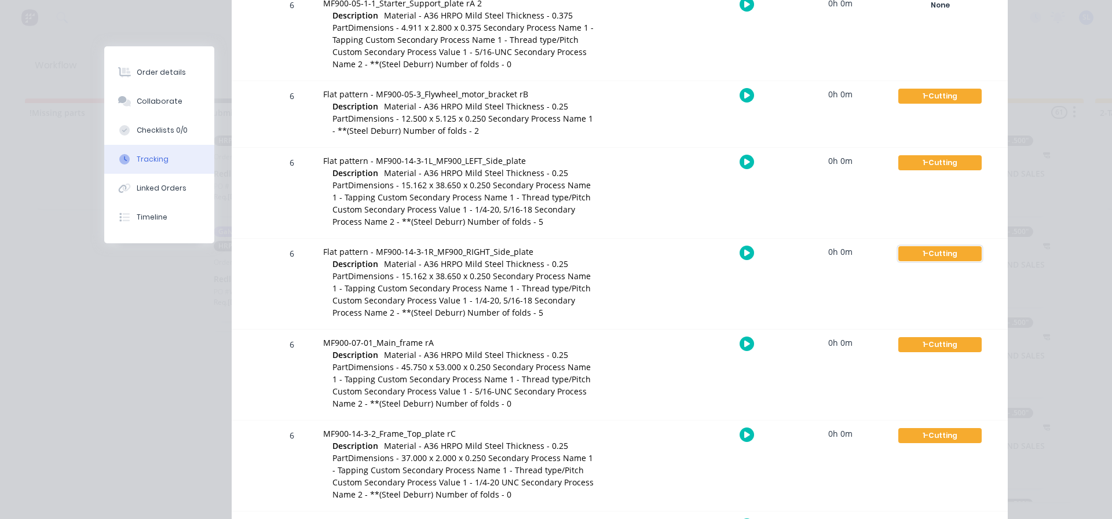
click at [929, 254] on div "1-Cutting" at bounding box center [940, 253] width 83 height 15
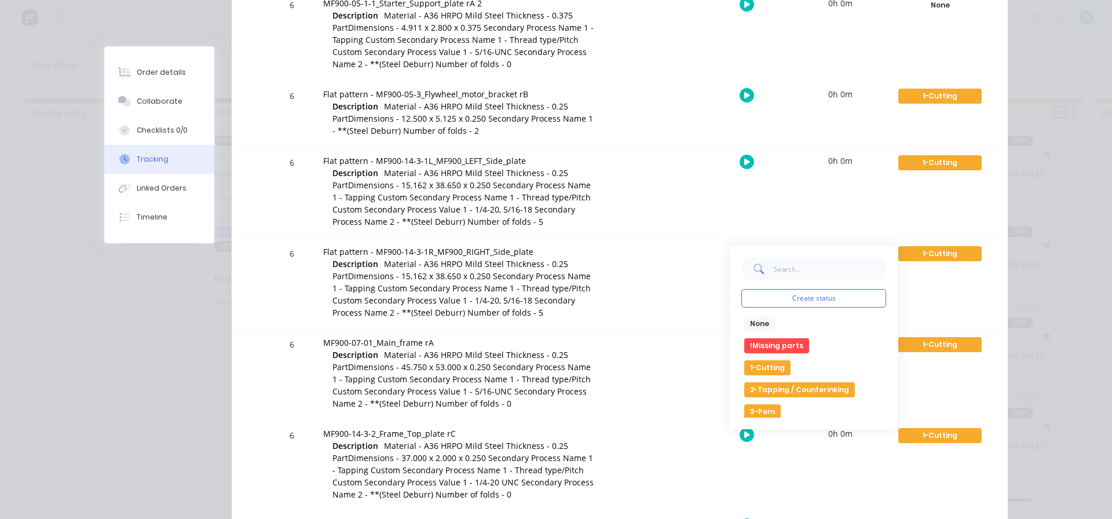
click at [777, 344] on button "!Missing parts" at bounding box center [776, 345] width 65 height 15
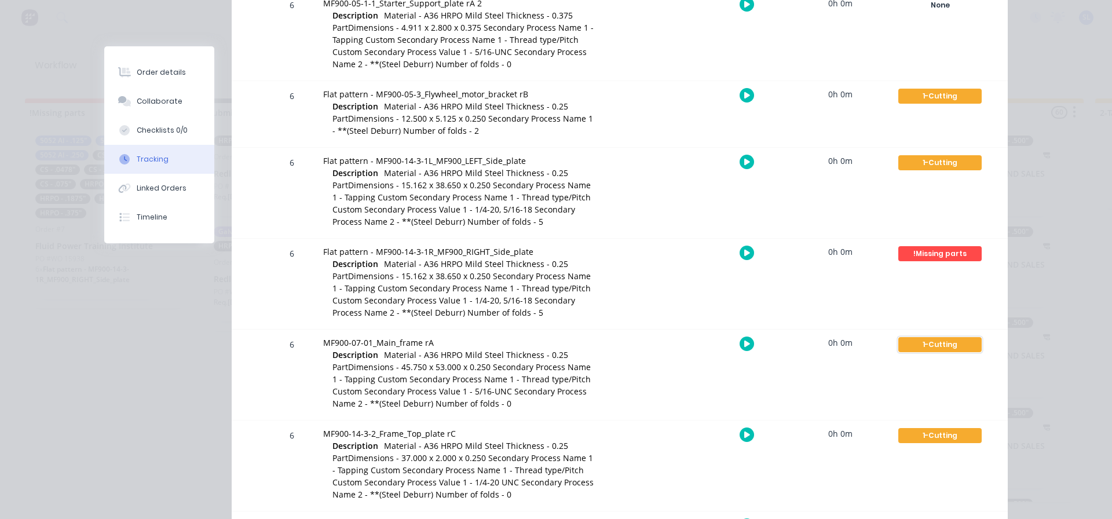
click at [933, 344] on div "1-Cutting" at bounding box center [940, 344] width 83 height 15
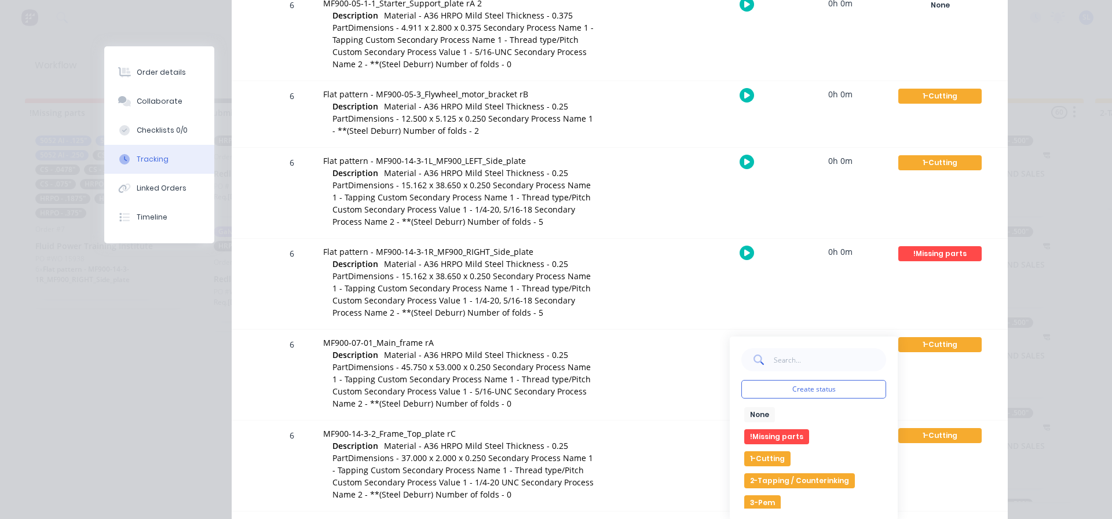
click at [761, 437] on button "!Missing parts" at bounding box center [776, 436] width 65 height 15
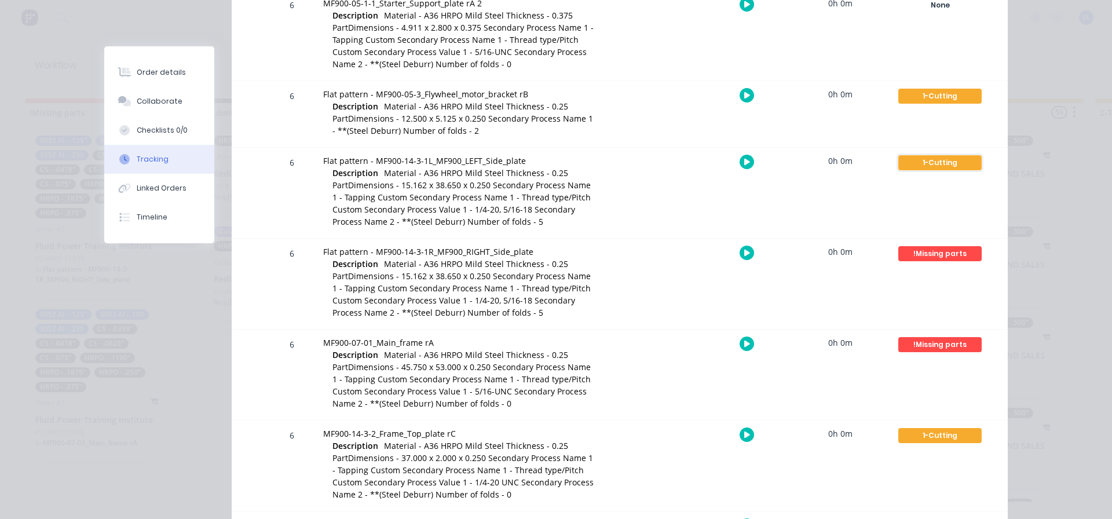
click at [940, 162] on div "1-Cutting" at bounding box center [940, 162] width 83 height 15
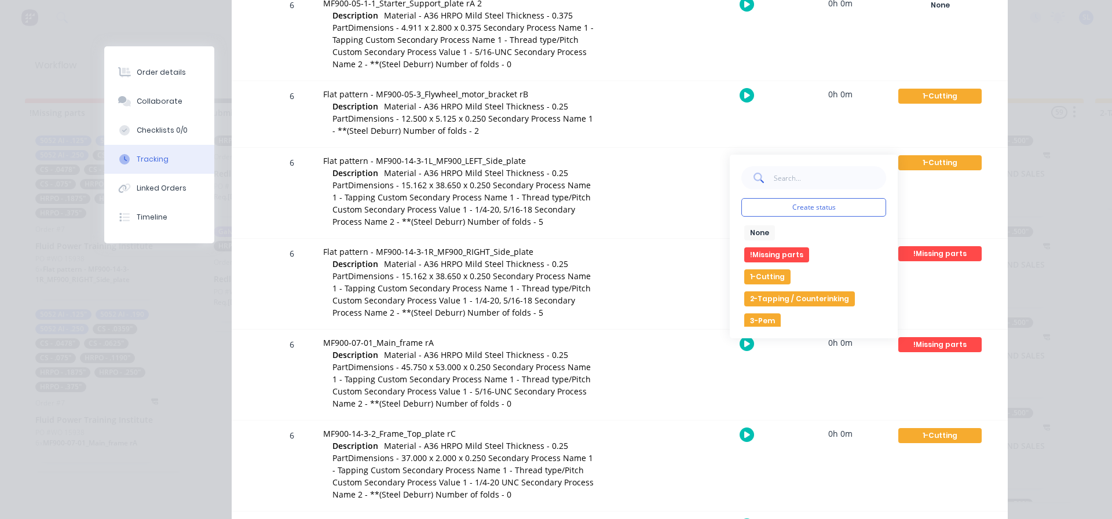
click at [754, 254] on button "!Missing parts" at bounding box center [776, 254] width 65 height 15
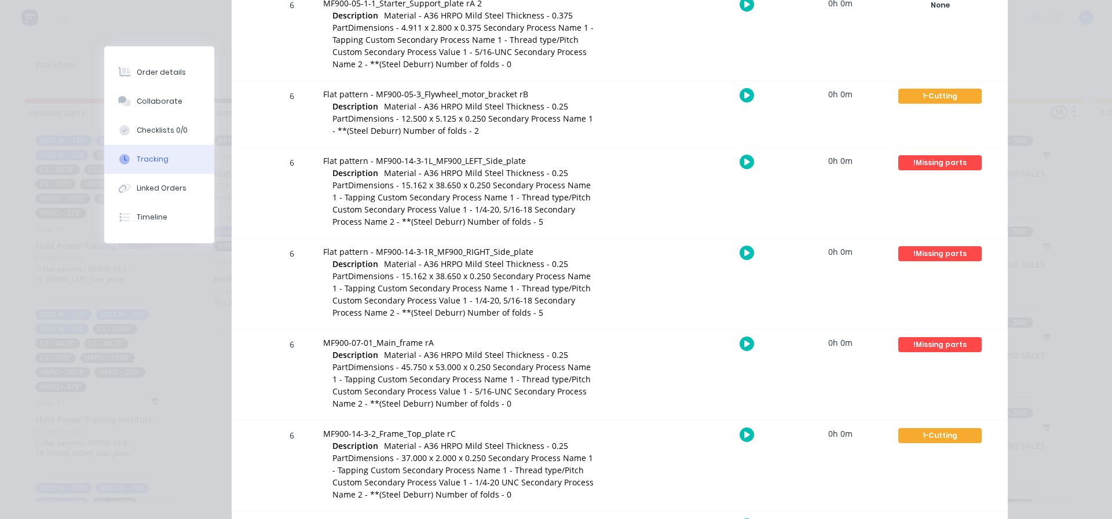
click at [250, 265] on div at bounding box center [258, 284] width 17 height 90
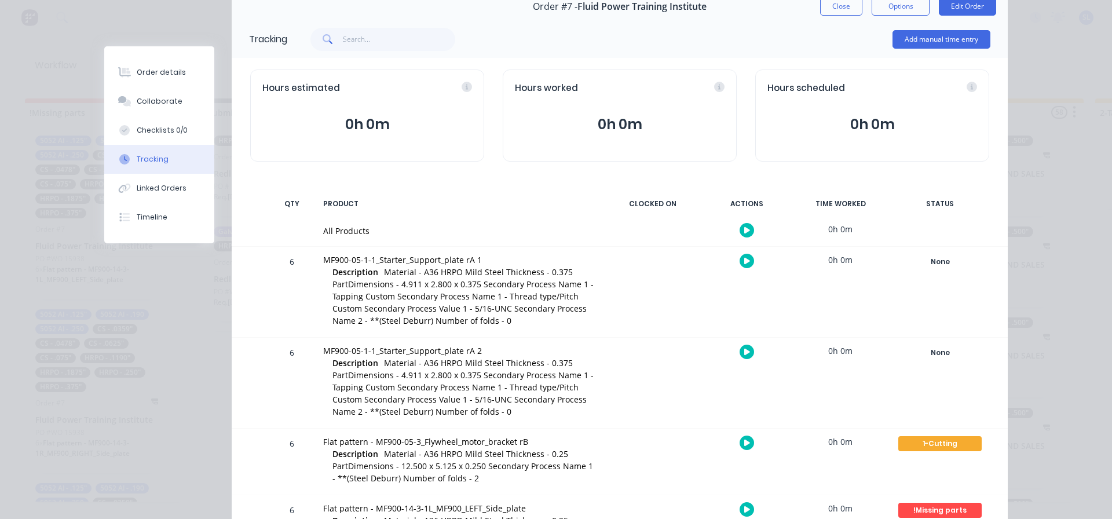
scroll to position [0, 0]
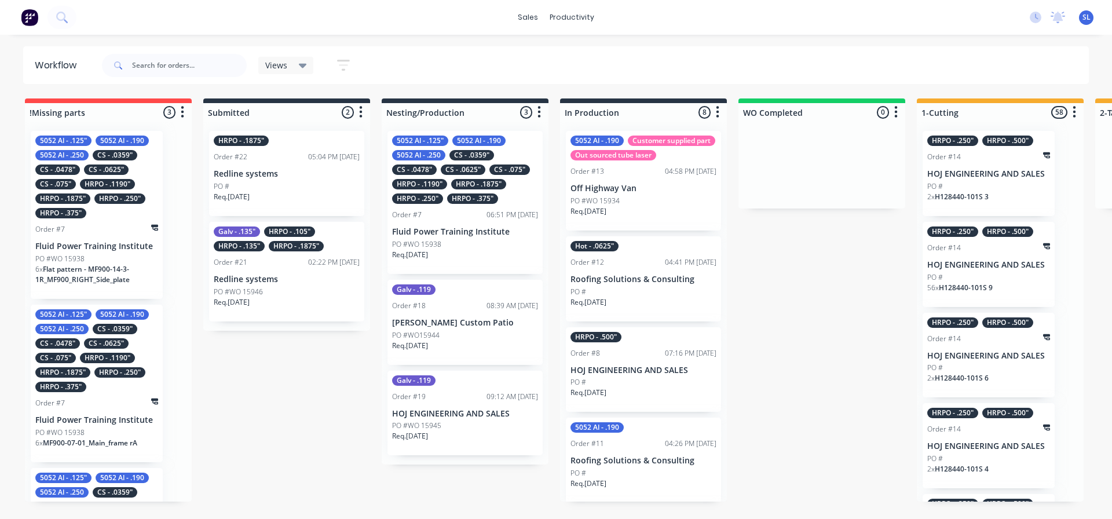
click at [472, 194] on div "HRPO - .375"" at bounding box center [472, 198] width 51 height 10
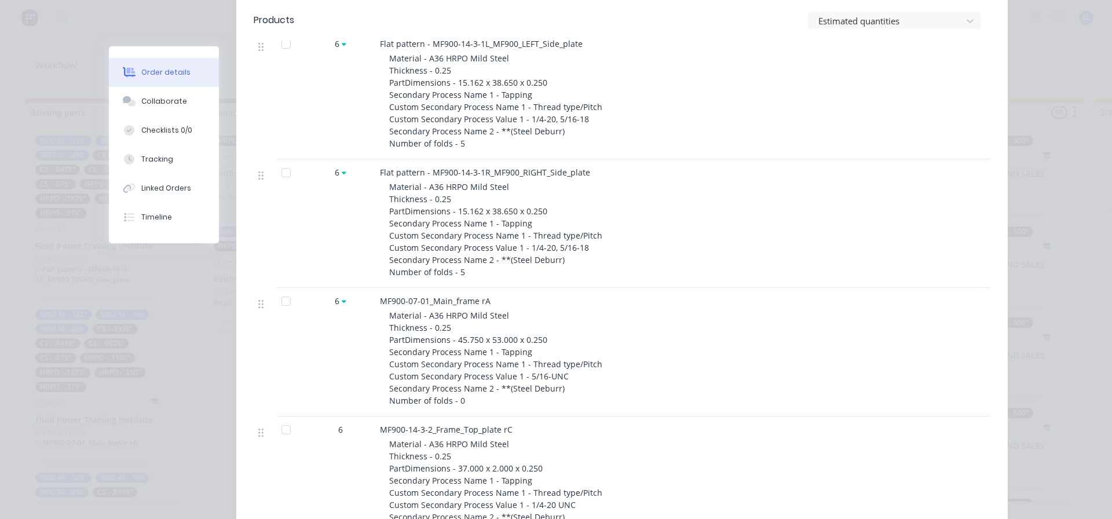
scroll to position [811, 0]
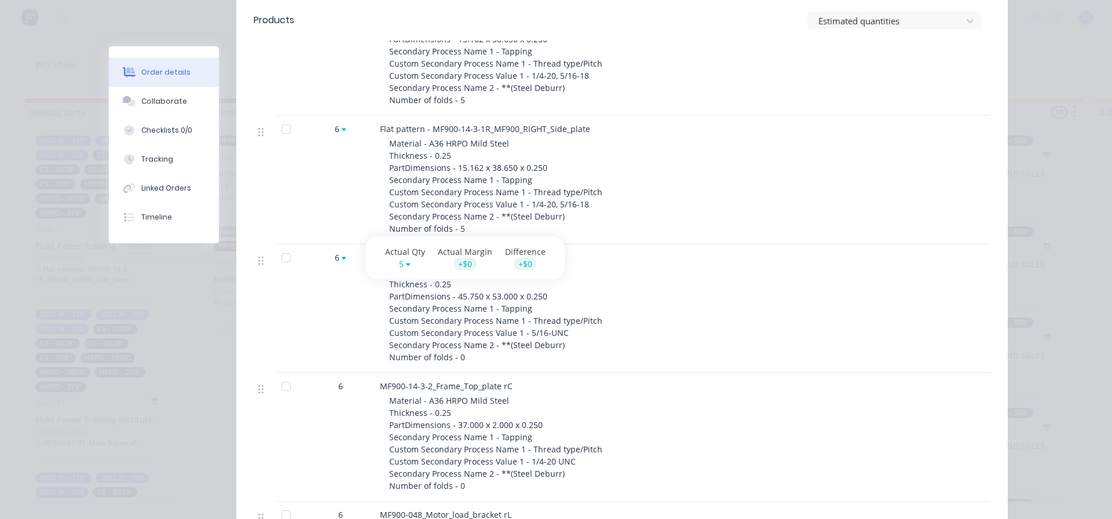
click at [342, 258] on icon at bounding box center [344, 258] width 5 height 3
click at [340, 414] on div "6" at bounding box center [341, 437] width 70 height 129
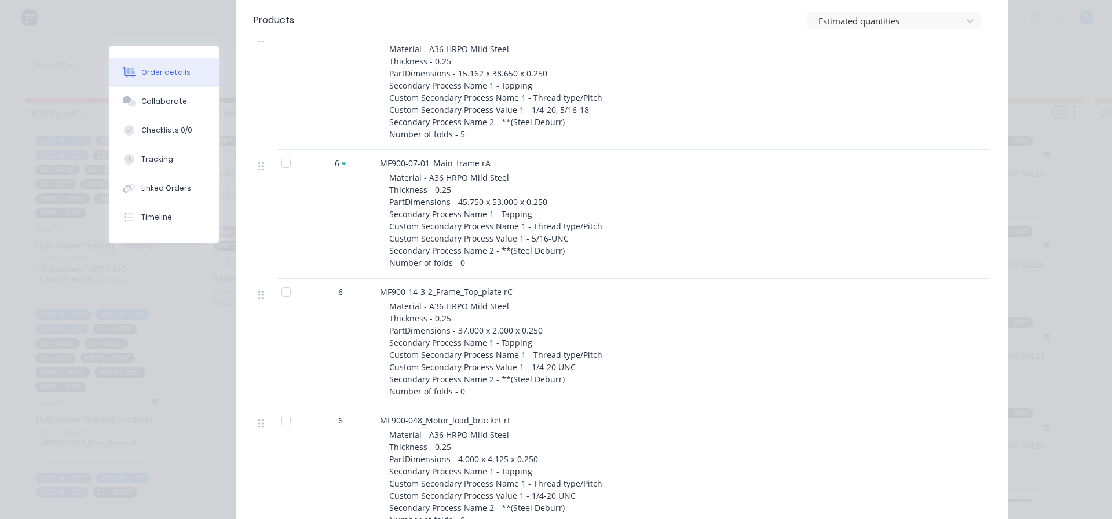
scroll to position [927, 0]
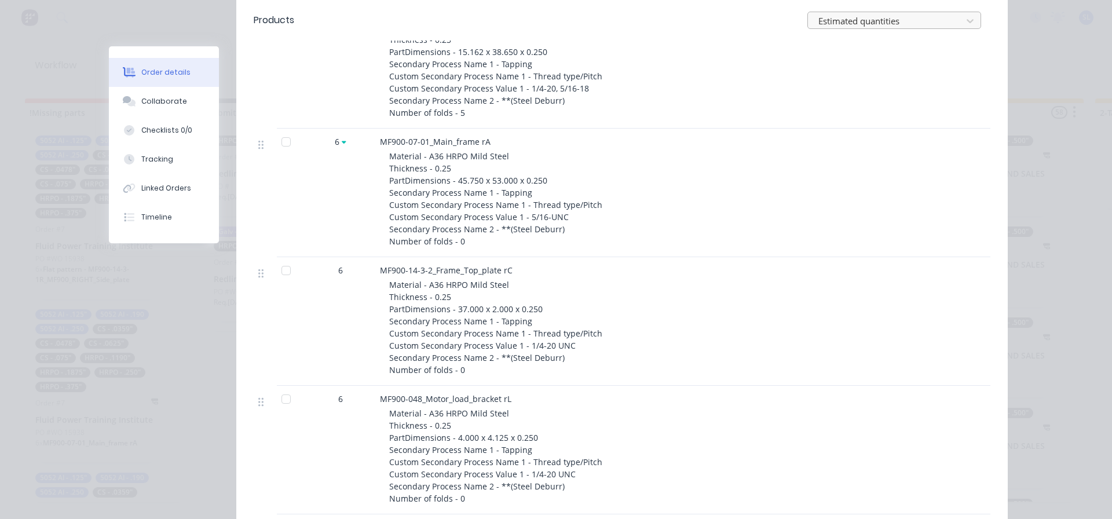
click at [883, 22] on div at bounding box center [886, 21] width 139 height 14
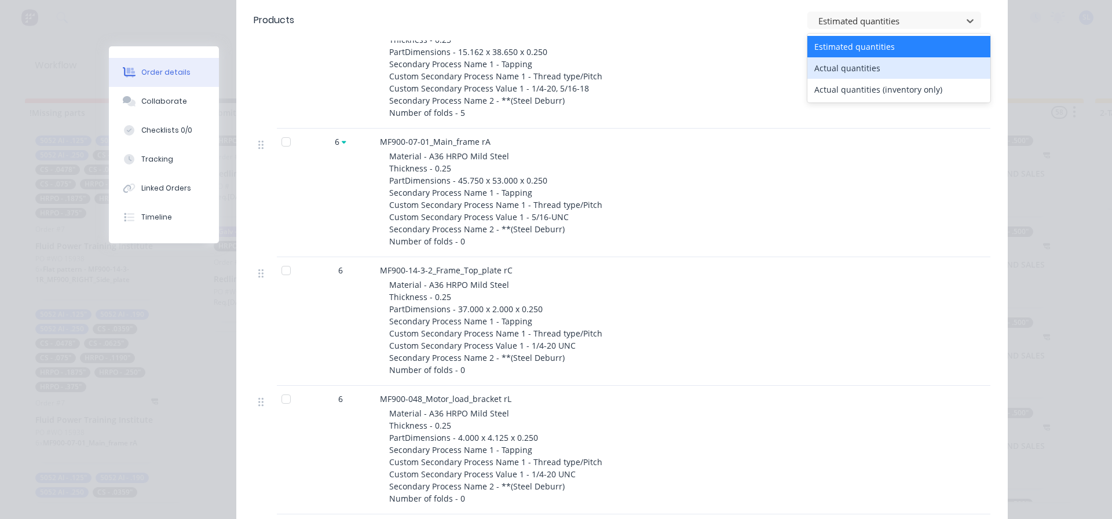
click at [842, 67] on div "Actual quantities" at bounding box center [899, 67] width 183 height 21
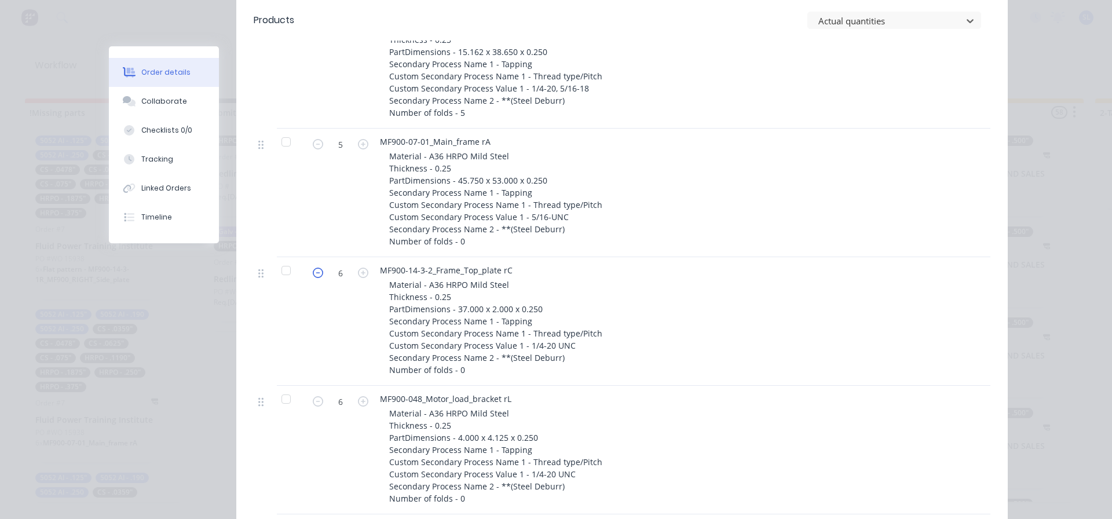
click at [313, 274] on icon "button" at bounding box center [318, 273] width 10 height 10
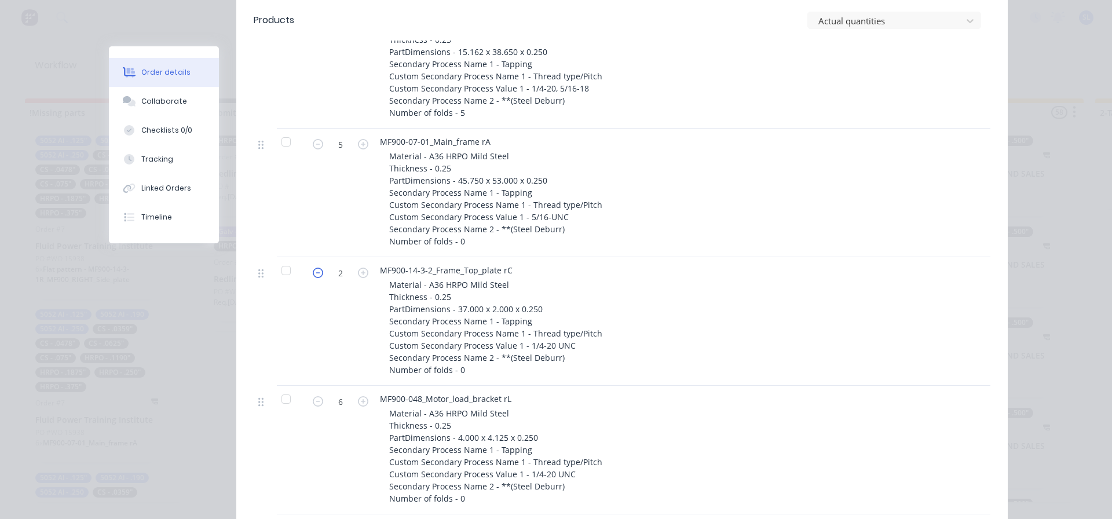
type input "1"
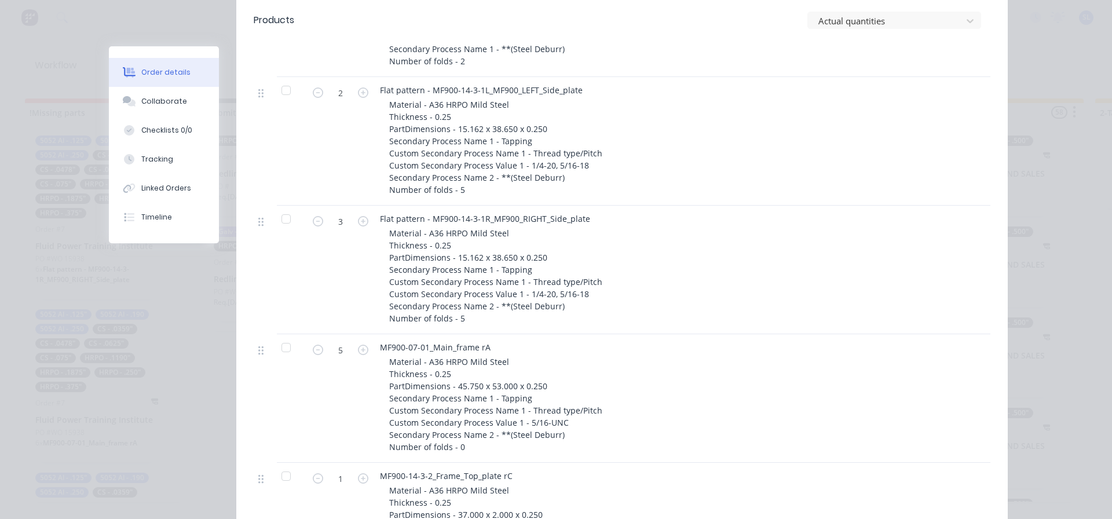
scroll to position [695, 0]
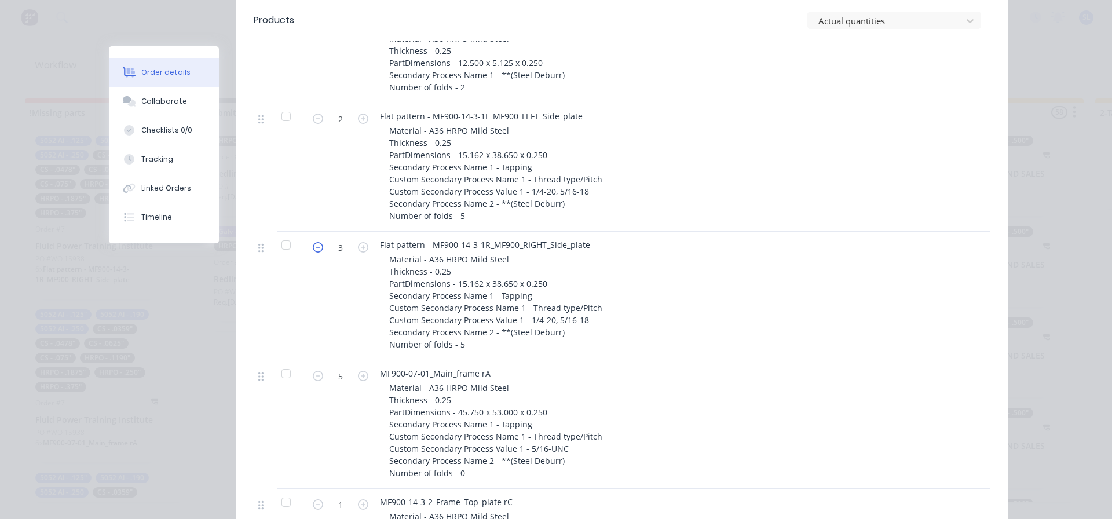
click at [313, 248] on icon "button" at bounding box center [318, 247] width 10 height 10
type input "2"
click at [358, 119] on icon "button" at bounding box center [363, 119] width 10 height 10
type input "3"
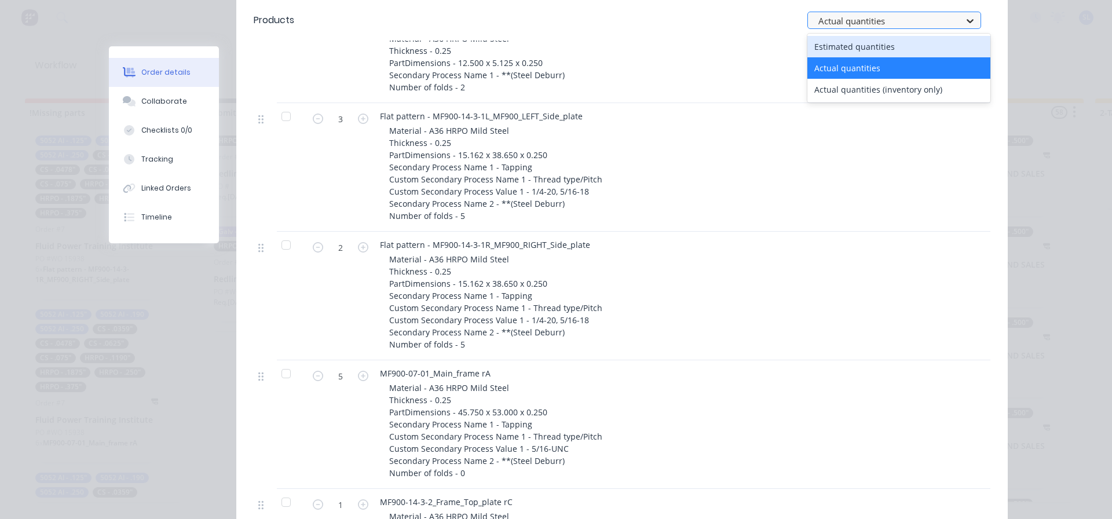
click at [966, 19] on icon at bounding box center [971, 21] width 12 height 12
click at [854, 48] on div "Estimated quantities" at bounding box center [899, 46] width 183 height 21
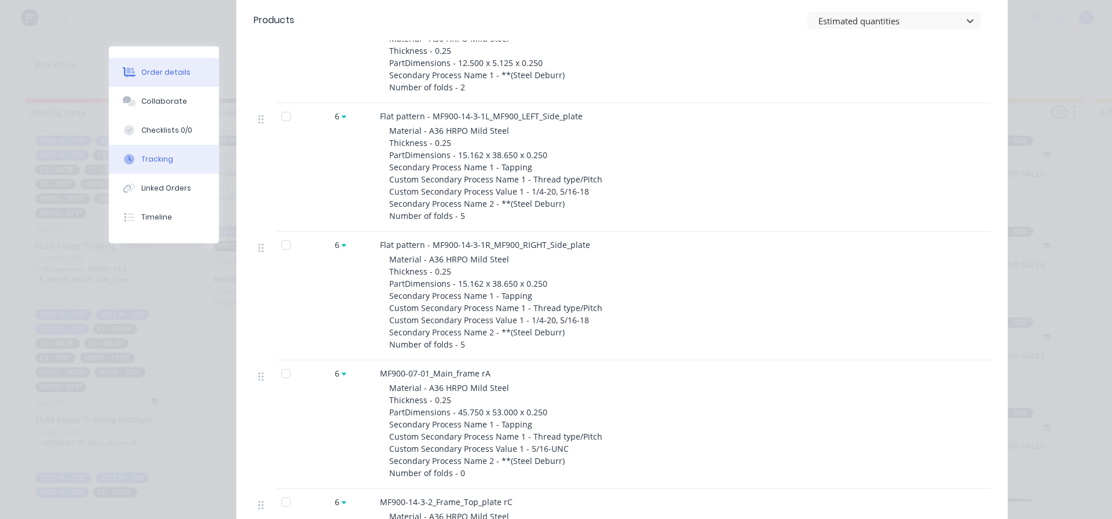
click at [141, 157] on div "Tracking" at bounding box center [157, 159] width 32 height 10
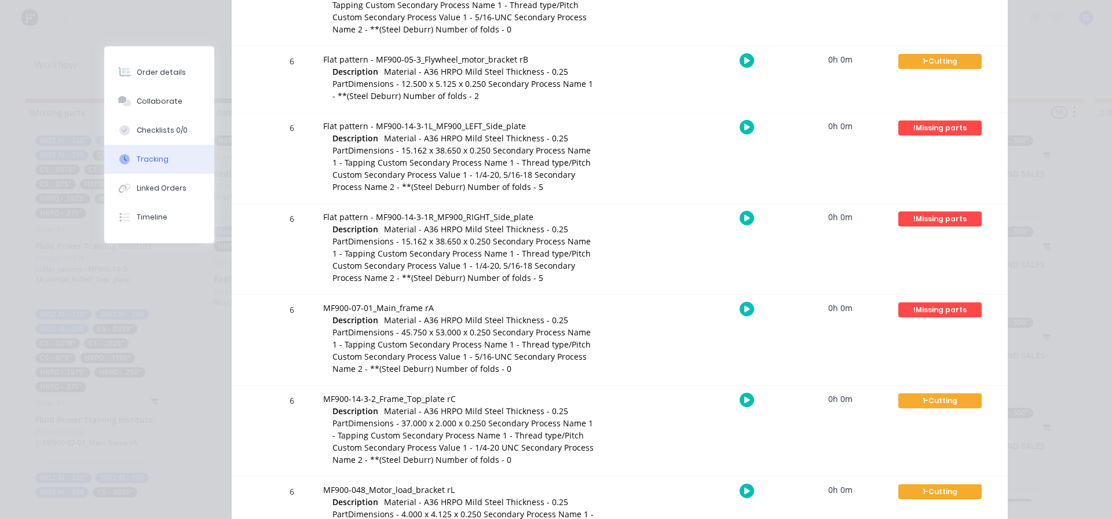
scroll to position [463, 0]
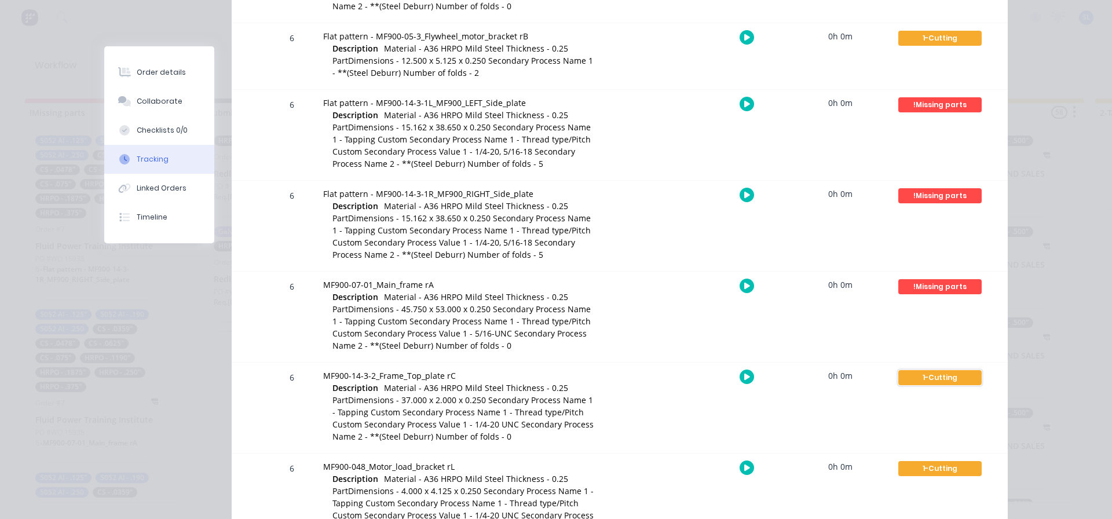
click at [928, 377] on div "1-Cutting" at bounding box center [940, 377] width 83 height 15
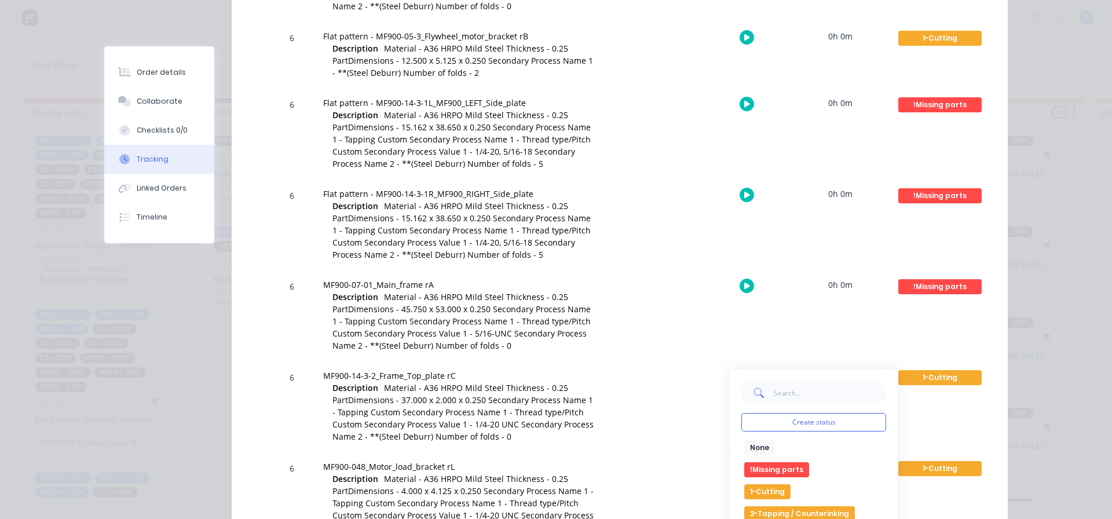
click at [771, 468] on button "!Missing parts" at bounding box center [776, 469] width 65 height 15
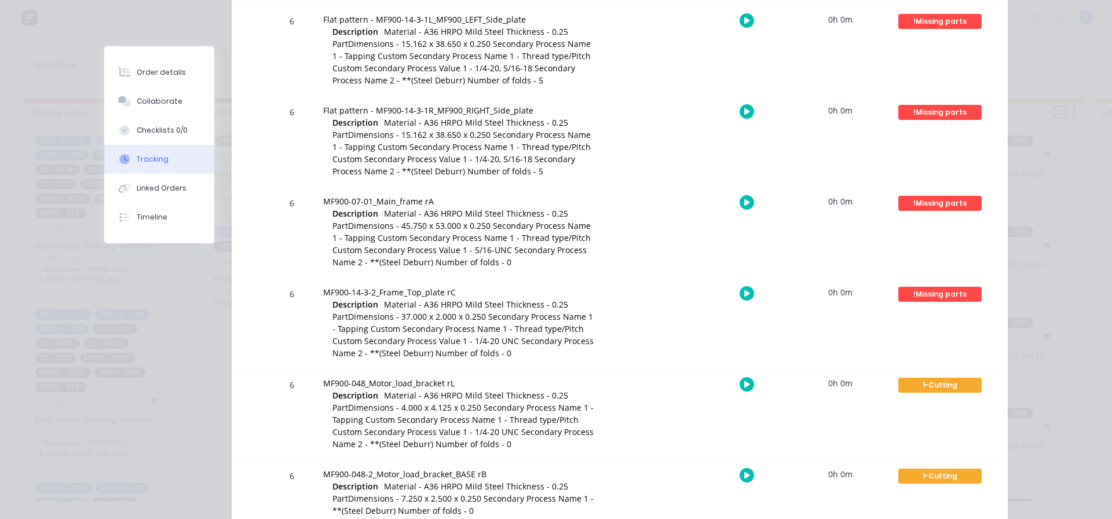
scroll to position [579, 0]
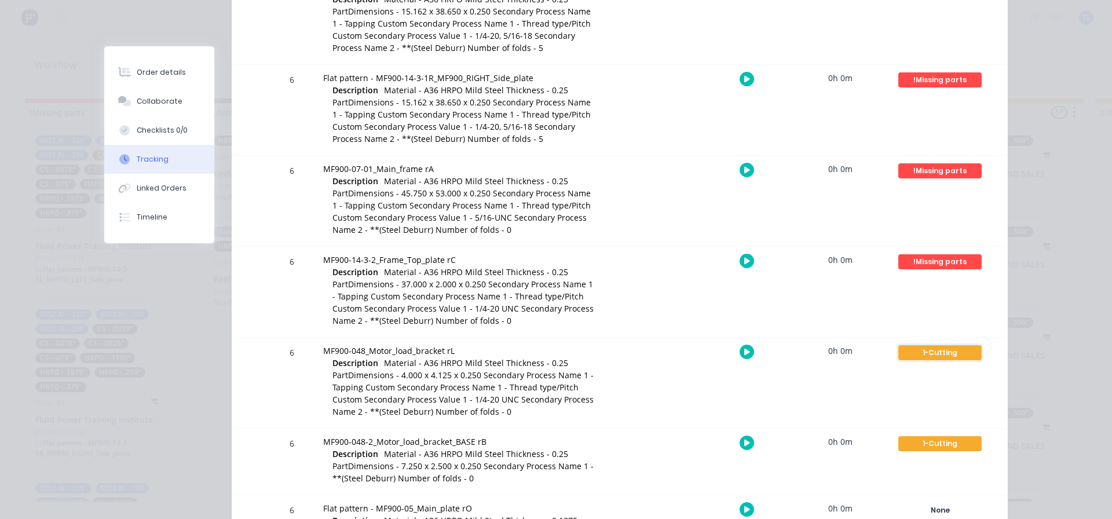
click at [953, 354] on div "1-Cutting" at bounding box center [940, 352] width 83 height 15
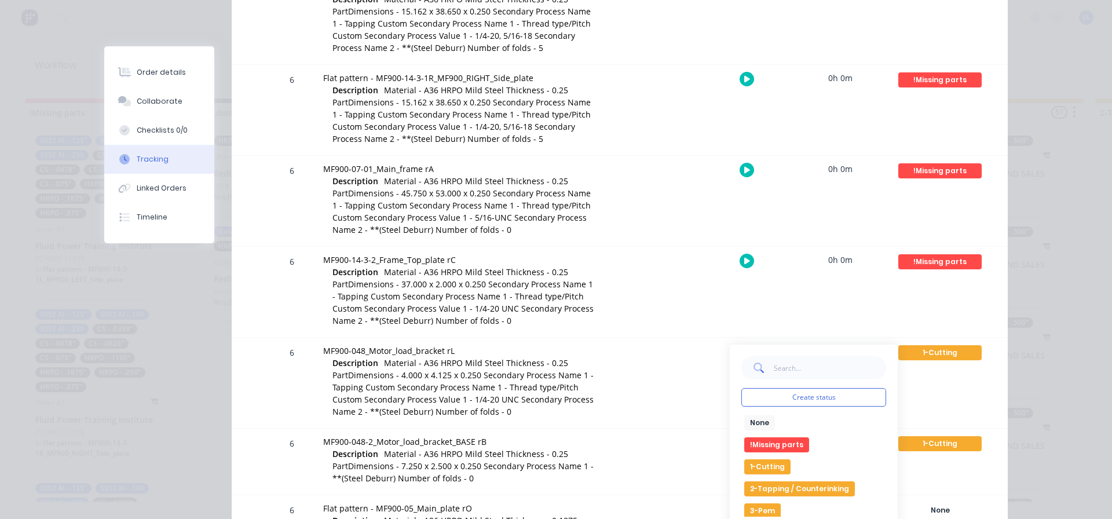
click at [753, 443] on button "!Missing parts" at bounding box center [776, 444] width 65 height 15
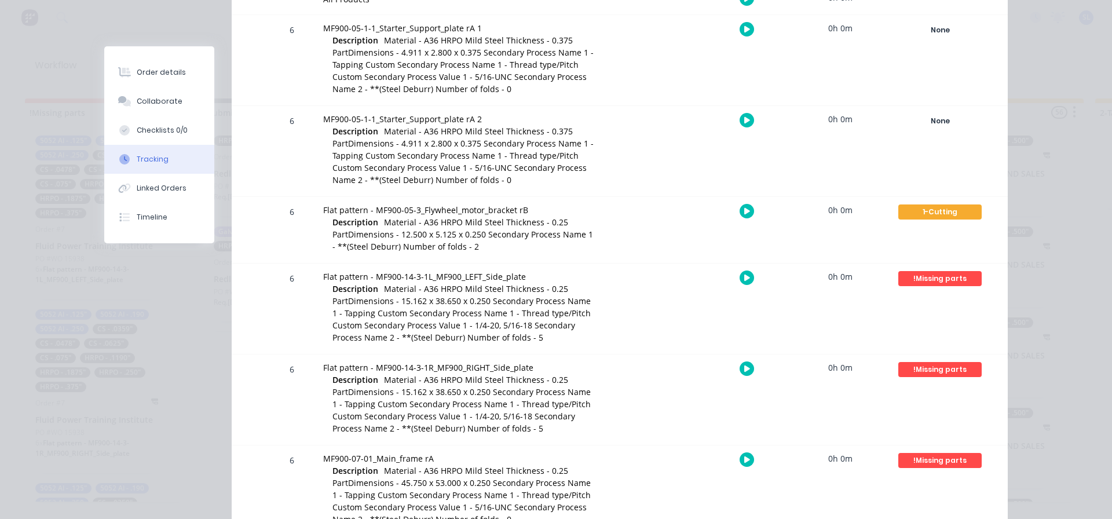
scroll to position [0, 0]
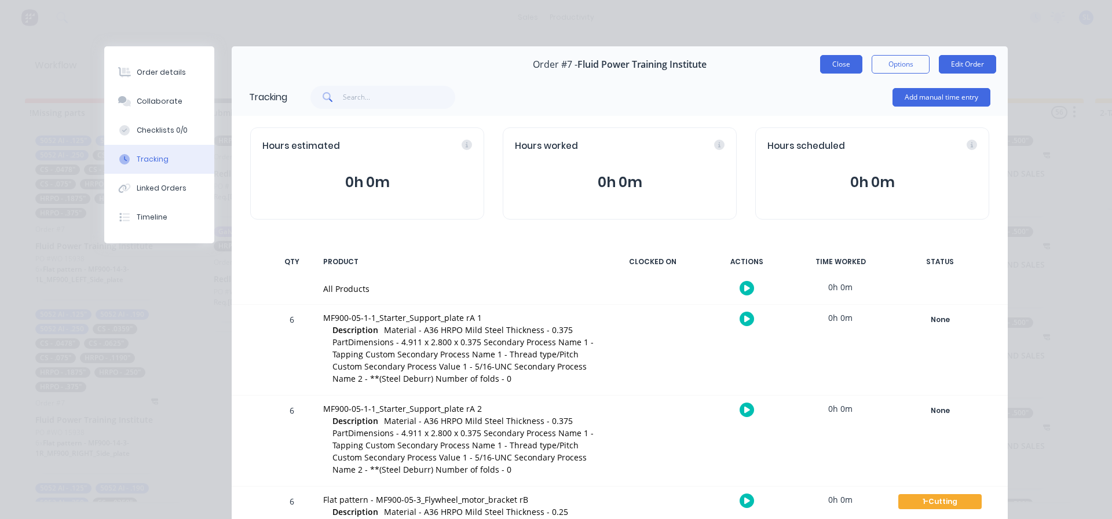
click at [837, 66] on button "Close" at bounding box center [841, 64] width 42 height 19
